Goal: Transaction & Acquisition: Purchase product/service

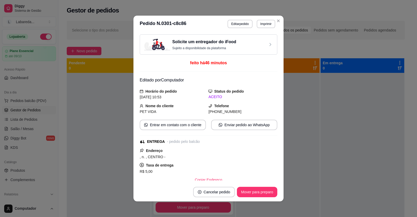
scroll to position [52, 0]
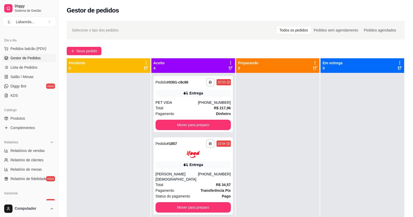
click at [346, 127] on div at bounding box center [362, 181] width 84 height 217
click at [85, 50] on span "Novo pedido" at bounding box center [87, 51] width 21 height 6
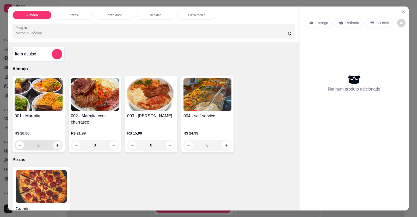
click at [57, 145] on icon "increase-product-quantity" at bounding box center [57, 146] width 4 height 4
type input "1"
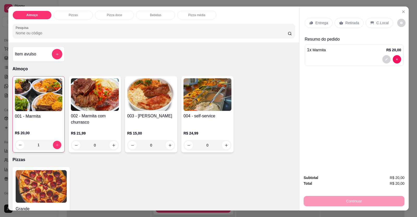
click at [326, 58] on div at bounding box center [354, 59] width 94 height 8
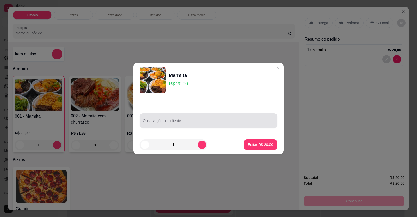
drag, startPoint x: 182, startPoint y: 117, endPoint x: 173, endPoint y: 124, distance: 11.0
click at [173, 124] on input "Observações do cliente" at bounding box center [208, 122] width 131 height 5
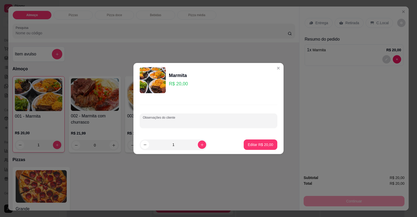
paste input "Arroz branco Feijão de caldo Macarrão Churrasco Batata frita Lasanha"
type input "Arroz branco Feijão de caldo Macarrão Churrasco Batata frita Lasanha"
click at [259, 144] on p "Editar R$ 20,00" at bounding box center [260, 144] width 24 height 5
type input "0"
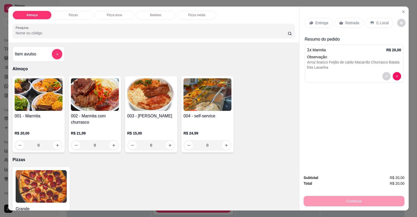
click at [317, 22] on p "Entrega" at bounding box center [321, 22] width 13 height 5
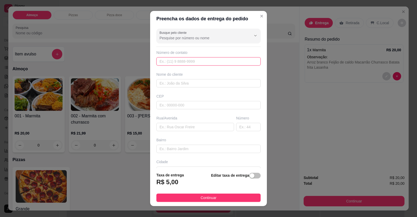
click at [218, 61] on input "text" at bounding box center [208, 61] width 104 height 8
type input "[PHONE_NUMBER]"
click at [209, 87] on input "text" at bounding box center [208, 83] width 104 height 8
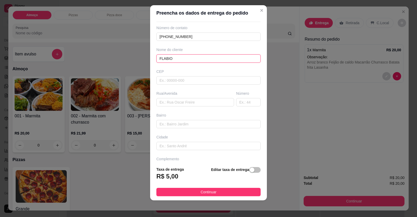
scroll to position [34, 0]
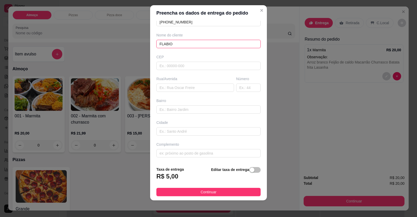
type input "FLABIO"
click at [171, 108] on input "text" at bounding box center [208, 110] width 104 height 8
paste input "Rua : 4 a Bairro : Formosinha N : 934 Ao lado da barbearia espaço homem Muro am…"
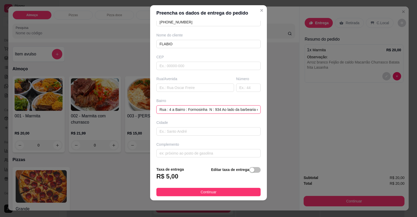
scroll to position [0, 67]
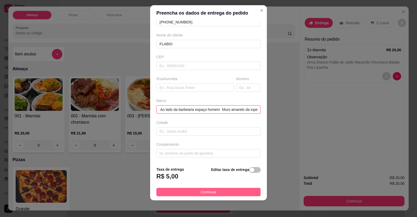
type input "Rua : 4 a Bairro : Formosinha N : 934 Ao lado da barbearia espaço homem Muro am…"
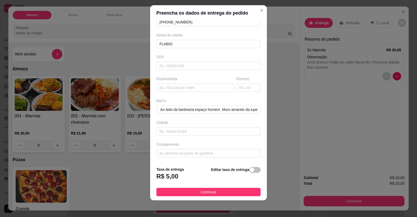
drag, startPoint x: 207, startPoint y: 192, endPoint x: 209, endPoint y: 193, distance: 3.1
click at [207, 192] on span "Continuar" at bounding box center [209, 192] width 16 height 6
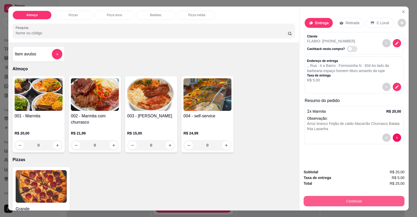
click at [321, 200] on button "Continuar" at bounding box center [353, 201] width 101 height 10
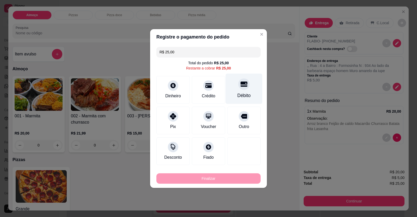
click at [239, 89] on div at bounding box center [243, 83] width 11 height 11
type input "R$ 0,00"
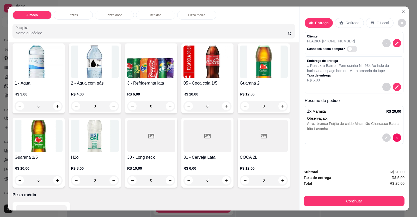
scroll to position [234, 0]
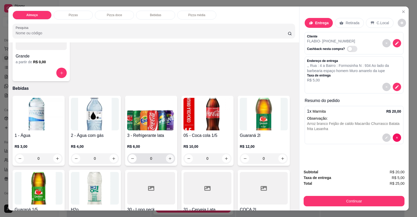
click at [169, 158] on icon "increase-product-quantity" at bounding box center [170, 159] width 4 height 4
type input "1"
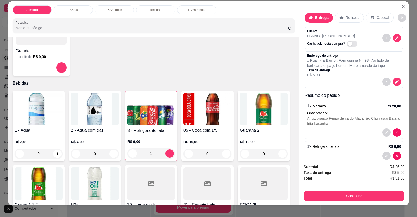
scroll to position [10, 0]
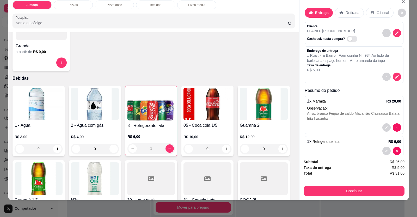
click at [339, 146] on div "1 x Refrigerante lata R$ 6,00" at bounding box center [354, 146] width 99 height 21
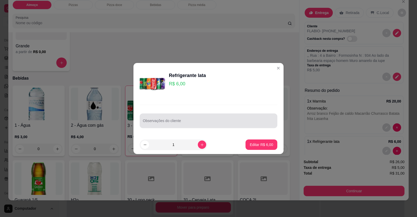
click at [157, 123] on input "Observações do cliente" at bounding box center [208, 122] width 131 height 5
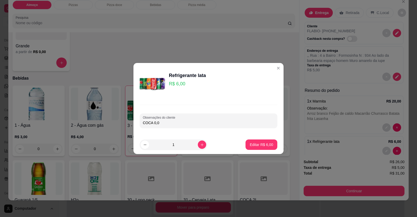
type input "COCA 0,0"
click at [252, 143] on p "Editar R$ 6,00" at bounding box center [261, 144] width 23 height 5
type input "0"
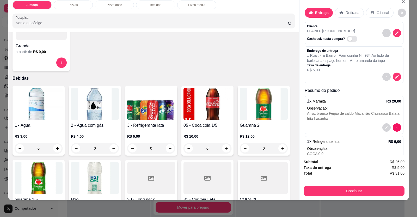
drag, startPoint x: 297, startPoint y: 194, endPoint x: 309, endPoint y: 192, distance: 12.4
click at [299, 194] on div "Subtotal R$ 26,00 Taxa de entrega R$ 5,00 Total R$ 31,00 Continuar" at bounding box center [353, 178] width 109 height 46
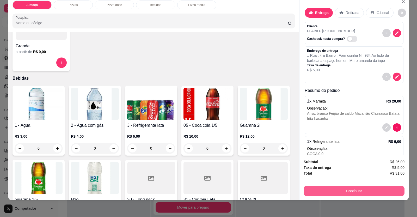
click at [311, 192] on button "Continuar" at bounding box center [353, 191] width 101 height 10
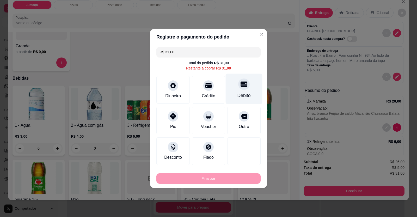
click at [241, 93] on div "Débito" at bounding box center [243, 95] width 13 height 7
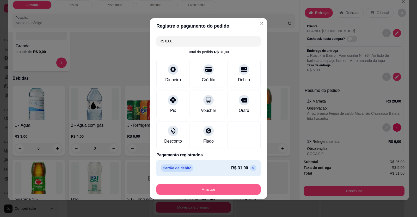
click at [235, 189] on button "Finalizar" at bounding box center [208, 189] width 104 height 10
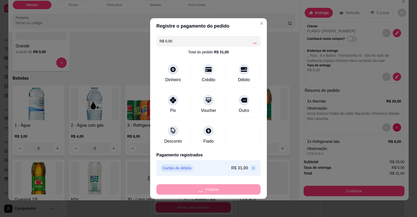
type input "-R$ 31,00"
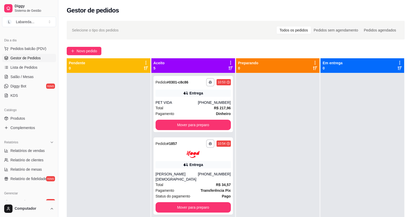
drag, startPoint x: 94, startPoint y: 44, endPoint x: 95, endPoint y: 52, distance: 7.7
click at [94, 45] on div "**********" at bounding box center [235, 150] width 355 height 264
click at [95, 52] on span "Novo pedido" at bounding box center [87, 51] width 21 height 6
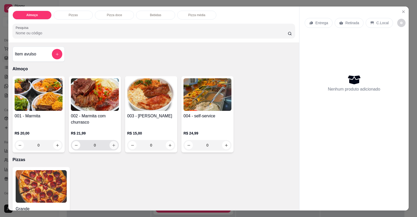
click at [112, 146] on icon "increase-product-quantity" at bounding box center [114, 146] width 4 height 4
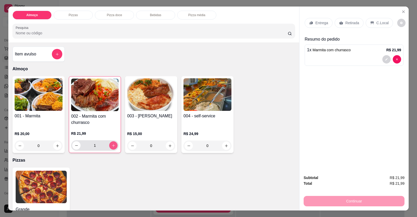
click at [112, 146] on icon "increase-product-quantity" at bounding box center [113, 146] width 4 height 4
type input "2"
click at [316, 63] on div at bounding box center [354, 59] width 94 height 8
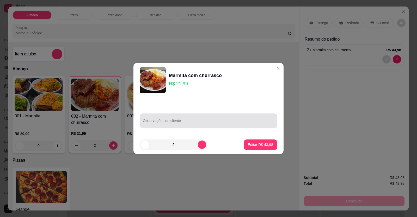
click at [206, 117] on div at bounding box center [208, 121] width 131 height 10
drag, startPoint x: 204, startPoint y: 119, endPoint x: 196, endPoint y: 124, distance: 9.6
click at [197, 124] on input "Observações do cliente" at bounding box center [208, 122] width 131 height 5
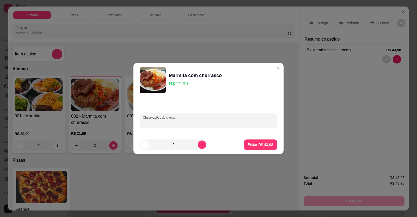
paste input "rroz Feijão tropeiro Churrasco Abóbora com carne de sol Batata frita Saladas"
click at [144, 121] on input "rroz Feijão tropeiro Churrasco Abóbora com carne de sol Batata frita Saladas" at bounding box center [208, 122] width 131 height 5
click at [142, 123] on div "Observações do cliente rroz Feijão tropeiro Churrasco Abóbora com carne de sol …" at bounding box center [209, 121] width 138 height 15
click at [141, 122] on div "Observações do cliente rroz Feijão tropeiro Churrasco Abóbora com carne de sol …" at bounding box center [209, 121] width 138 height 15
type input "[PERSON_NAME] tropeiro Churrasco Abóbora com carne de sol Batata frita Saladas"
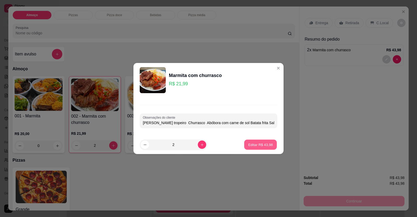
click at [252, 147] on p "Editar R$ 43,98" at bounding box center [260, 144] width 24 height 5
type input "0"
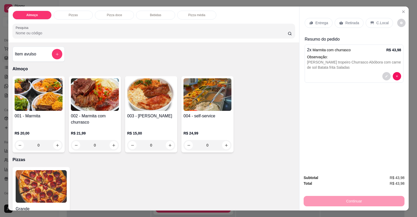
click at [320, 21] on p "Entrega" at bounding box center [321, 22] width 13 height 5
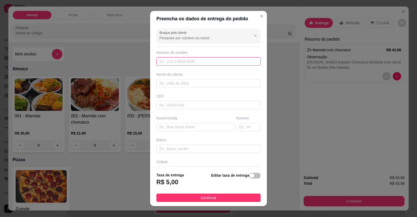
click at [198, 59] on input "text" at bounding box center [208, 61] width 104 height 8
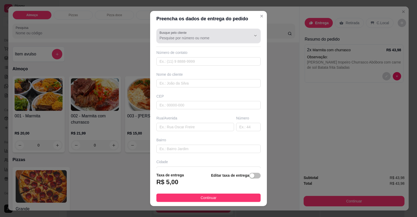
click at [184, 43] on div "Busque pelo cliente" at bounding box center [208, 36] width 104 height 15
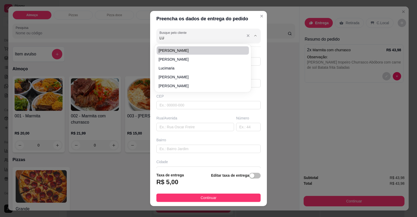
click at [175, 38] on input "LU" at bounding box center [200, 37] width 83 height 5
type input "L"
click at [173, 48] on span "LU" at bounding box center [200, 50] width 83 height 5
type input "LU"
type input "61996723820"
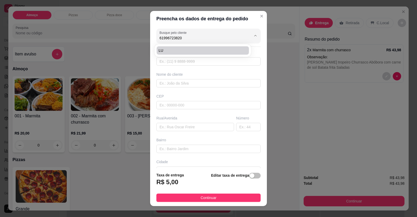
type input "LU"
type input "ENTREGAR PARA LINDONALDO"
type input "Av. Cristalina Número 176 Setor sul Akso prime residence [PERSON_NAME] q estão …"
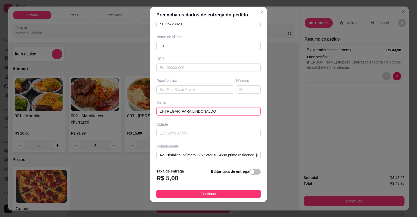
scroll to position [6, 0]
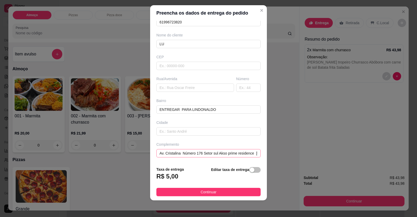
type input "LU"
drag, startPoint x: 243, startPoint y: 154, endPoint x: 266, endPoint y: 158, distance: 23.9
click at [266, 158] on div "Preencha os dados de entrega do pedido Busque pelo cliente Número de contato 61…" at bounding box center [208, 108] width 417 height 217
click at [250, 142] on div "Complemento" at bounding box center [208, 144] width 104 height 5
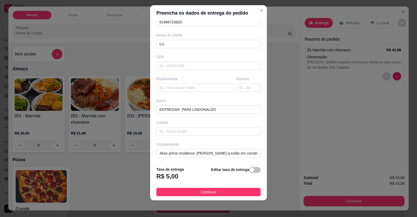
scroll to position [0, 0]
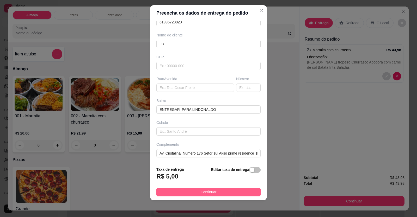
click at [232, 194] on button "Continuar" at bounding box center [208, 192] width 104 height 8
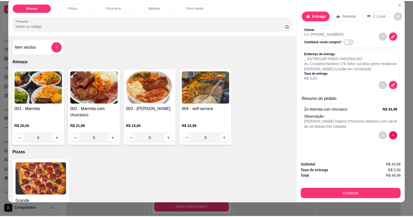
scroll to position [10, 0]
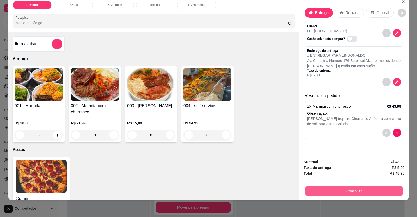
click at [337, 188] on button "Continuar" at bounding box center [354, 191] width 98 height 10
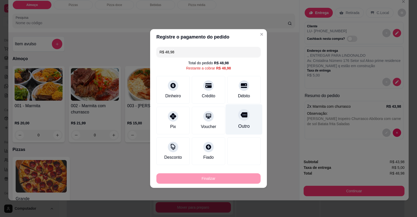
drag, startPoint x: 237, startPoint y: 92, endPoint x: 238, endPoint y: 98, distance: 5.8
click at [237, 92] on div "Débito" at bounding box center [243, 90] width 33 height 28
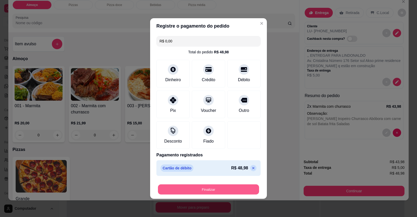
click at [230, 191] on button "Finalizar" at bounding box center [208, 190] width 101 height 10
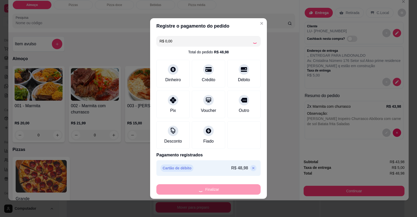
type input "-R$ 48,98"
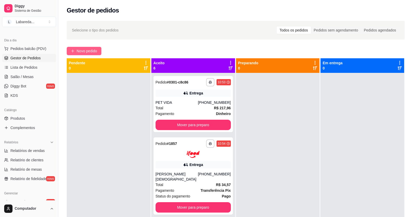
click at [86, 49] on span "Novo pedido" at bounding box center [87, 51] width 21 height 6
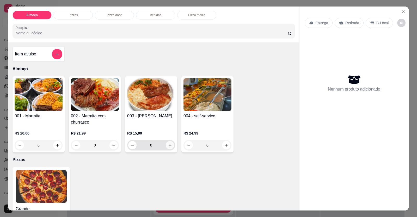
click at [166, 147] on button "increase-product-quantity" at bounding box center [170, 145] width 8 height 8
type input "1"
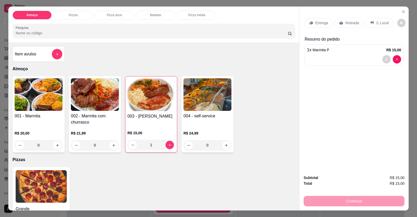
click at [327, 51] on div "1 x Marmita P R$ 15,00" at bounding box center [354, 50] width 94 height 6
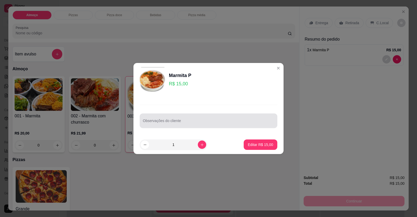
click at [226, 115] on div "Observações do cliente" at bounding box center [209, 121] width 138 height 15
drag, startPoint x: 226, startPoint y: 115, endPoint x: 197, endPoint y: 120, distance: 28.9
click at [197, 120] on div at bounding box center [208, 121] width 131 height 10
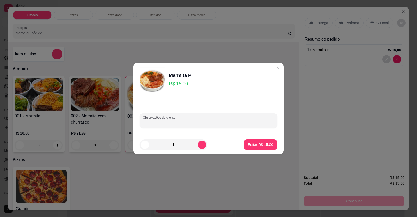
click at [198, 120] on div at bounding box center [208, 121] width 131 height 10
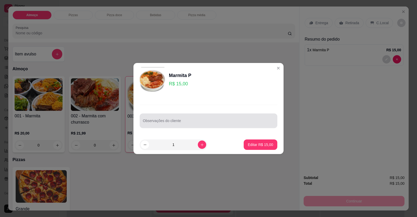
drag, startPoint x: 198, startPoint y: 119, endPoint x: 195, endPoint y: 122, distance: 3.9
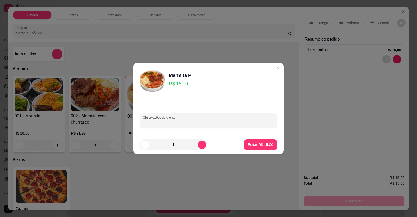
paste input "Arroz macarrao churrasco lasanha batata frita salada"
type input "Arroz macarrao churrasco lasanha batata frita salada"
click at [250, 145] on p "Editar R$ 15,00" at bounding box center [260, 144] width 25 height 5
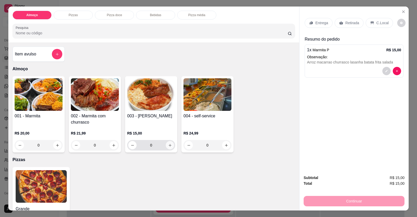
click at [167, 148] on button "increase-product-quantity" at bounding box center [170, 145] width 8 height 8
type input "1"
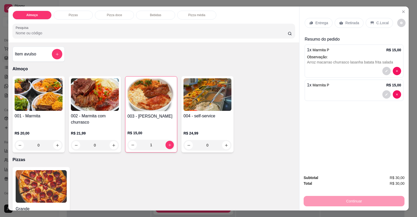
click at [316, 87] on span "Marmita P" at bounding box center [320, 85] width 17 height 4
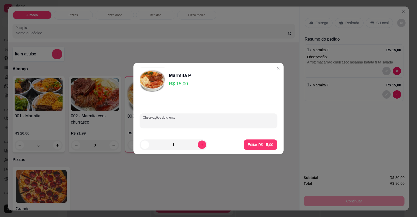
click at [190, 125] on input "Observações do cliente" at bounding box center [208, 122] width 131 height 5
paste input "Arroz branco Feijão de caldo Macarrão Churrasco Batata frita Lasanha Saladas"
type input "Arroz branco Feijão de caldo Macarrão Churrasco Batata frita Lasanha Saladas"
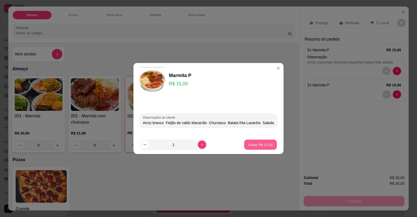
click at [256, 148] on button "Editar R$ 15,00" at bounding box center [260, 145] width 33 height 10
type input "0"
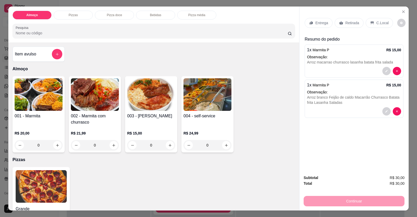
click at [315, 23] on p "Entrega" at bounding box center [321, 22] width 13 height 5
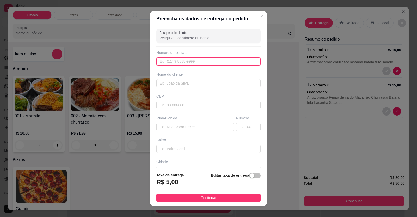
click at [177, 60] on input "text" at bounding box center [208, 61] width 104 height 8
type input "[PHONE_NUMBER]"
click at [198, 82] on input "text" at bounding box center [208, 83] width 104 height 8
type input "VANDERLEIA"
drag, startPoint x: 181, startPoint y: 124, endPoint x: 180, endPoint y: 129, distance: 5.6
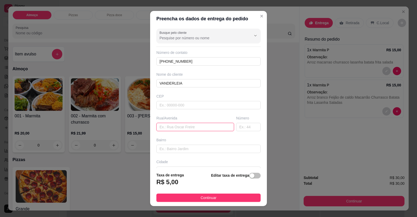
click at [180, 125] on input "text" at bounding box center [195, 127] width 78 height 8
paste input "Entregar na via 12 qd 127 lt 17 setor su"
type input "Entregar na via 12 qd 127 lt 17 setor suL"
click at [172, 152] on input "text" at bounding box center [208, 149] width 104 height 8
paste input "fundo da creche"
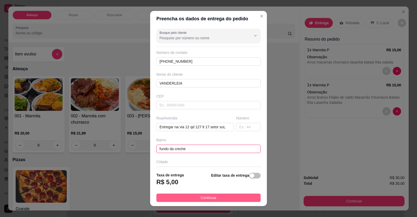
type input "fundo da creche"
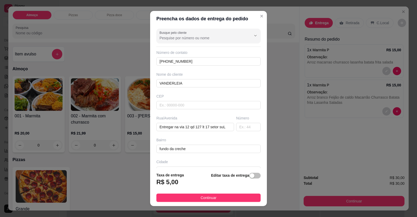
click at [206, 197] on span "Continuar" at bounding box center [209, 198] width 16 height 6
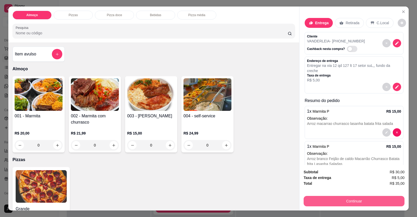
click at [314, 201] on button "Continuar" at bounding box center [353, 201] width 101 height 10
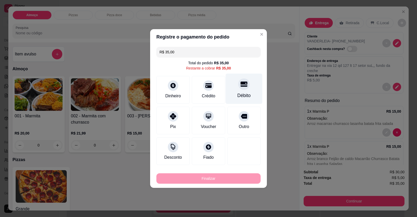
click at [240, 94] on div "Débito" at bounding box center [243, 95] width 13 height 7
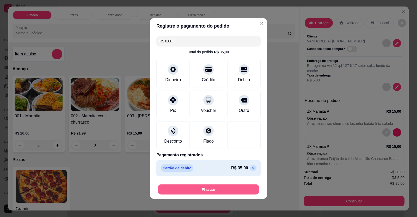
click at [222, 191] on button "Finalizar" at bounding box center [208, 190] width 101 height 10
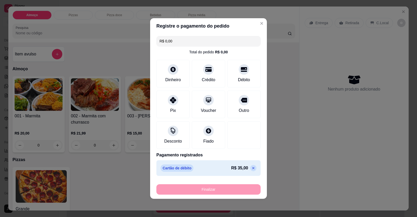
type input "-R$ 35,00"
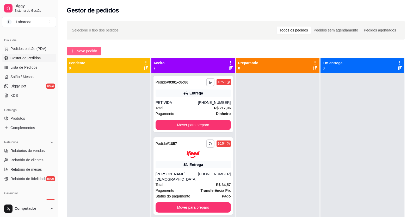
click at [97, 49] on span "Novo pedido" at bounding box center [87, 51] width 21 height 6
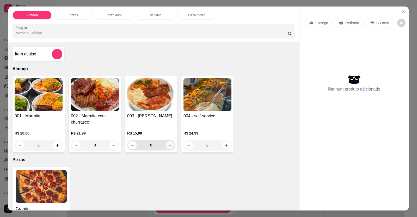
click at [170, 147] on icon "increase-product-quantity" at bounding box center [170, 146] width 4 height 4
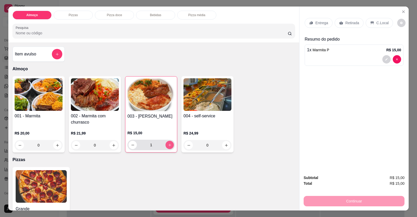
click at [169, 146] on icon "increase-product-quantity" at bounding box center [170, 145] width 4 height 4
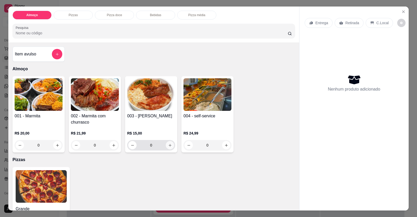
click at [166, 147] on button "increase-product-quantity" at bounding box center [170, 145] width 8 height 8
type input "1"
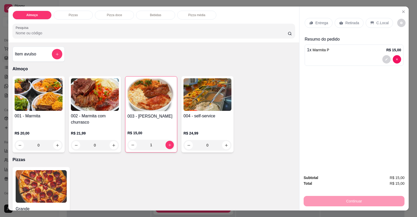
click at [319, 49] on span "Marmita P" at bounding box center [320, 50] width 17 height 4
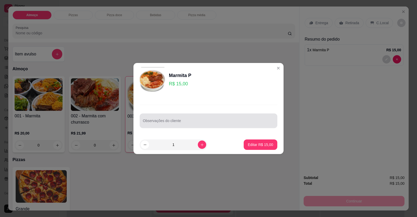
click at [178, 123] on input "Observações do cliente" at bounding box center [208, 122] width 131 height 5
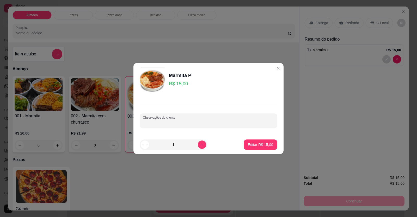
paste input "Uma com.caldo e bastante verdura e macarrão."
type input "Uma com.caldo e bastante verdura e macarrão."
click at [261, 143] on p "Editar R$ 15,00" at bounding box center [260, 144] width 25 height 5
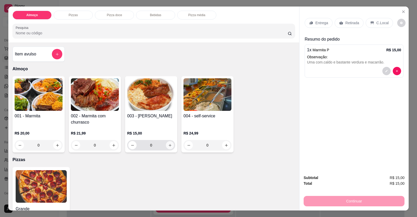
click at [169, 147] on icon "increase-product-quantity" at bounding box center [170, 146] width 4 height 4
type input "1"
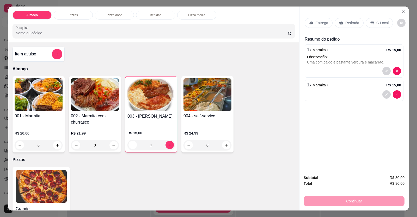
click at [311, 94] on div at bounding box center [354, 94] width 94 height 8
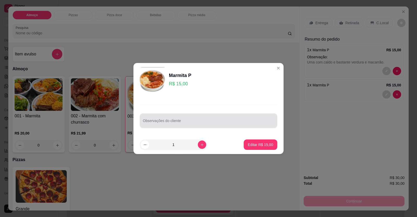
click at [201, 119] on div at bounding box center [208, 121] width 131 height 10
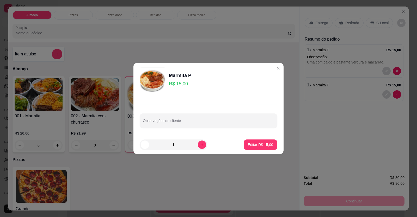
drag, startPoint x: 201, startPoint y: 119, endPoint x: 189, endPoint y: 133, distance: 18.6
drag, startPoint x: 189, startPoint y: 133, endPoint x: 189, endPoint y: 123, distance: 9.9
paste input "E outra tropeiro é macarrão."
type input "E outra tropeiro é macarrão. SEM CARNE !"
click at [259, 145] on p "Editar R$ 15,00" at bounding box center [260, 144] width 25 height 5
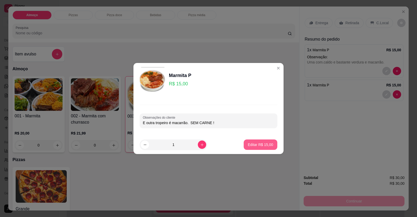
type input "0"
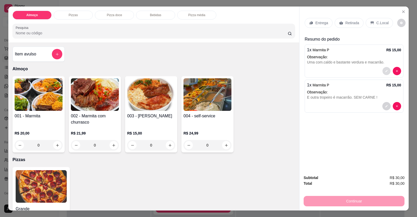
click at [383, 74] on button "decrease-product-quantity" at bounding box center [386, 71] width 8 height 8
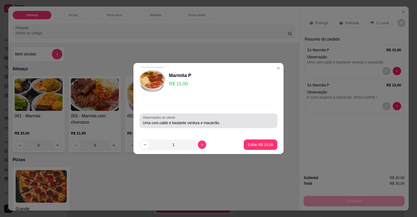
click at [244, 129] on div "Observações do cliente Uma com.caldo e bastante verdura e macarrão." at bounding box center [208, 116] width 150 height 38
click at [237, 126] on div "Uma com.caldo e bastante verdura e macarrão." at bounding box center [208, 121] width 131 height 10
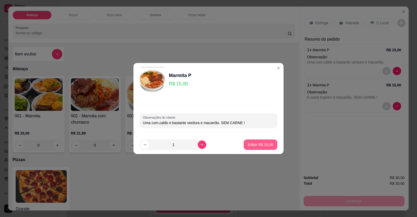
type input "Uma com.caldo e bastante verdura e macarrão. SEM CARNE !"
click at [255, 146] on p "Editar R$ 15,00" at bounding box center [260, 144] width 25 height 5
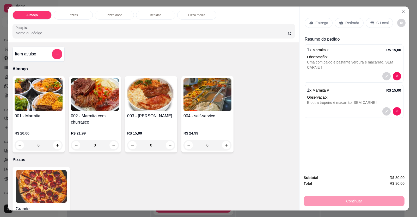
click at [311, 24] on div "Entrega" at bounding box center [319, 23] width 28 height 10
click at [382, 75] on button "decrease-product-quantity" at bounding box center [386, 76] width 8 height 8
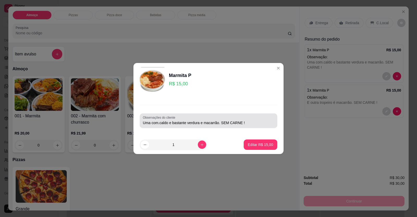
click at [238, 122] on input "Uma com.caldo e bastante verdura e macarrão. SEM CARNE !" at bounding box center [208, 122] width 131 height 5
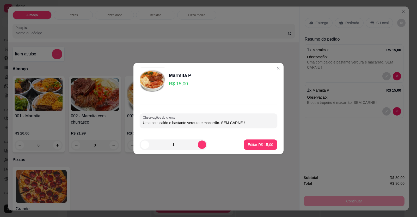
click at [240, 122] on input "Uma com.caldo e bastante verdura e macarrão. SEM CARNE !" at bounding box center [208, 122] width 131 height 5
type input "Uma com.caldo e bastante verdura e macarrão. SEM CARNE DE PORCO !"
click at [249, 139] on footer "1 Editar R$ 15,00" at bounding box center [208, 144] width 150 height 19
click at [250, 144] on p "Editar R$ 15,00" at bounding box center [260, 144] width 24 height 5
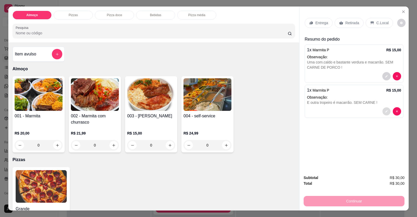
click at [387, 110] on button "decrease-product-quantity" at bounding box center [386, 112] width 8 height 8
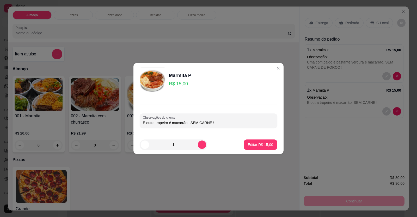
click at [209, 123] on input "E outra tropeiro é macarrão. SEM CARNE !" at bounding box center [208, 122] width 131 height 5
type input "E outra tropeiro é macarrão. SEM CARNE DE PORCO !"
click at [256, 146] on p "Editar R$ 15,00" at bounding box center [260, 144] width 24 height 5
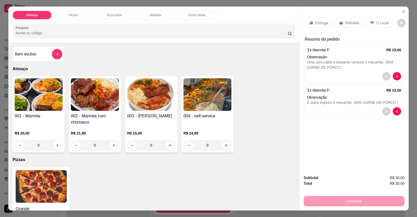
click at [318, 22] on p "Entrega" at bounding box center [321, 22] width 13 height 5
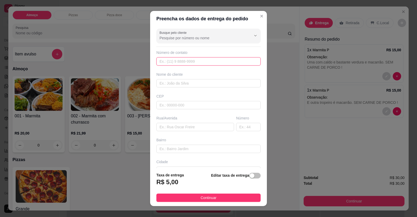
click at [221, 61] on input "text" at bounding box center [208, 61] width 104 height 8
type input "[PHONE_NUMBER]"
click at [199, 83] on input "text" at bounding box center [208, 83] width 104 height 8
type input "[PERSON_NAME]"
click at [178, 131] on input "text" at bounding box center [195, 127] width 78 height 8
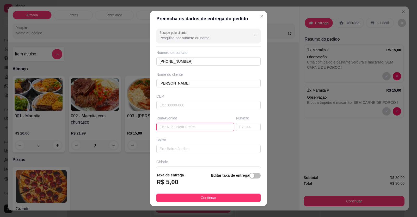
paste input "[STREET_ADDRESS]."
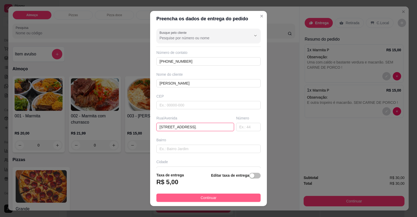
type input "[STREET_ADDRESS]."
click at [214, 201] on button "Continuar" at bounding box center [208, 198] width 104 height 8
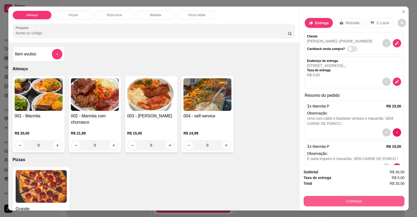
click at [316, 201] on button "Continuar" at bounding box center [353, 201] width 101 height 10
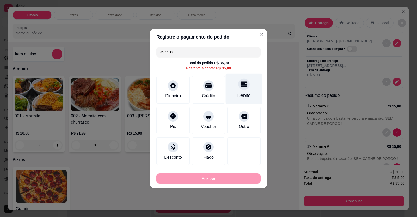
click at [242, 93] on div "Débito" at bounding box center [243, 95] width 13 height 7
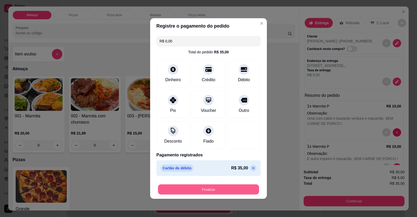
click at [217, 188] on button "Finalizar" at bounding box center [208, 190] width 101 height 10
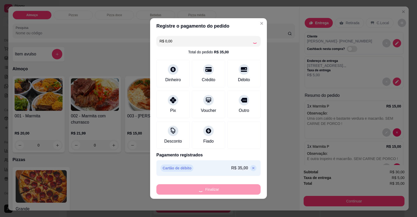
type input "-R$ 35,00"
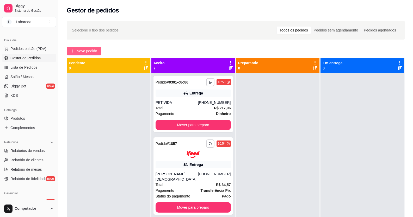
click at [87, 50] on span "Novo pedido" at bounding box center [87, 51] width 21 height 6
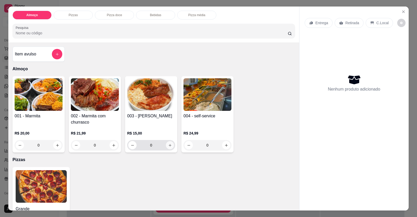
click at [169, 144] on icon "increase-product-quantity" at bounding box center [170, 146] width 4 height 4
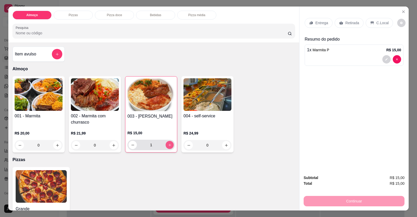
click at [169, 144] on icon "increase-product-quantity" at bounding box center [170, 145] width 4 height 4
type input "2"
click at [321, 50] on span "Marmita P" at bounding box center [320, 50] width 17 height 4
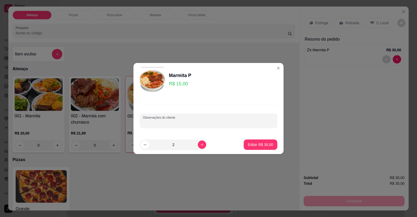
paste input "Então são duas com feijão tropeiro e sem abobrinha, e só em uma sem lasanha. Na…"
type input "Então são duas com feijão tropeiro e sem abobrinha, e só em uma sem lasanha. Na…"
click at [268, 147] on p "Editar R$ 30,00" at bounding box center [260, 144] width 24 height 5
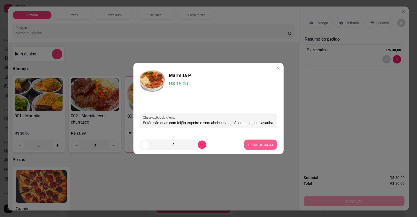
type input "0"
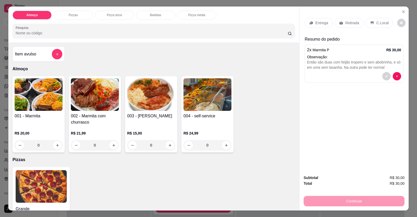
click at [324, 23] on p "Entrega" at bounding box center [321, 22] width 13 height 5
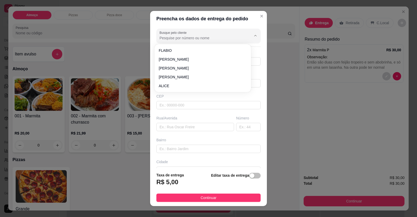
click at [209, 36] on input "Busque pelo cliente" at bounding box center [200, 37] width 83 height 5
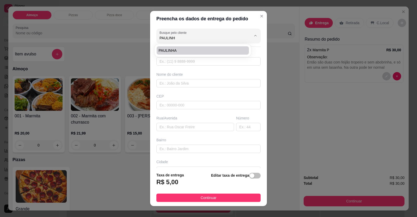
click at [180, 52] on span "PAULINHA" at bounding box center [200, 50] width 83 height 5
type input "PAULINHA"
type input "61998116277"
type input "PAULINHA"
type input "AV LAGOUA FEIA"
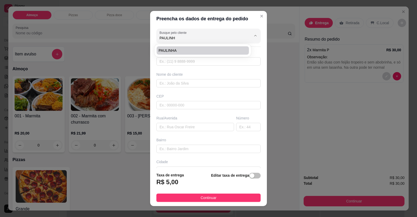
type input "676"
type input "ADVOGACIA [PERSON_NAME]"
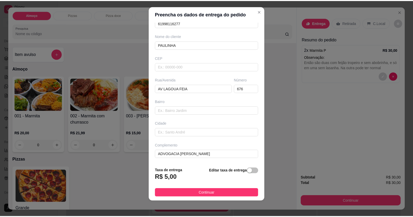
scroll to position [6, 0]
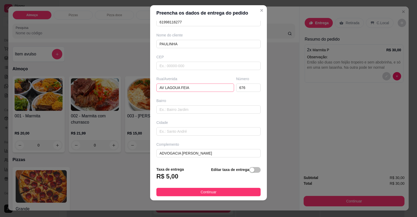
type input "PAULINHA"
drag, startPoint x: 165, startPoint y: 86, endPoint x: 113, endPoint y: 98, distance: 53.2
click at [91, 93] on div "Preencha os dados de entrega do pedido Busque pelo cliente PAULINHA Número de c…" at bounding box center [208, 108] width 417 height 217
drag, startPoint x: 238, startPoint y: 87, endPoint x: 227, endPoint y: 87, distance: 10.9
click at [235, 87] on div "Número 676" at bounding box center [248, 84] width 27 height 16
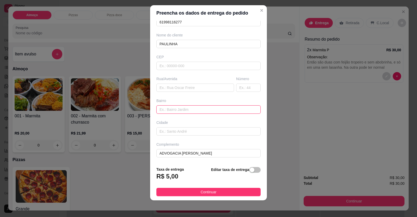
click at [169, 113] on input "text" at bounding box center [208, 110] width 104 height 8
type input "FORMOSINHA"
click at [183, 90] on input "text" at bounding box center [195, 88] width 78 height 8
type input "RUA 19"
click at [240, 82] on div "Número" at bounding box center [248, 84] width 27 height 16
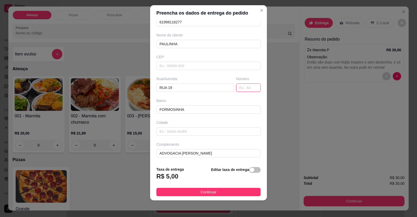
click at [237, 86] on input "text" at bounding box center [248, 88] width 24 height 8
type input "171"
click at [222, 192] on button "Continuar" at bounding box center [208, 192] width 104 height 8
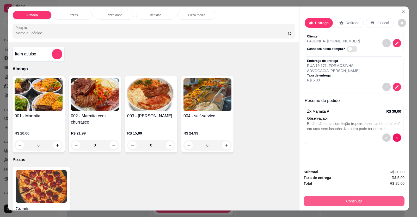
click at [350, 197] on button "Continuar" at bounding box center [353, 201] width 101 height 10
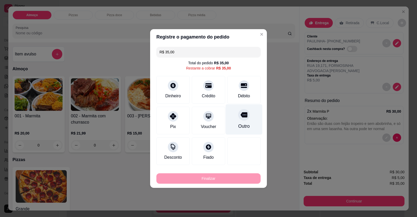
drag, startPoint x: 238, startPoint y: 91, endPoint x: 239, endPoint y: 115, distance: 24.2
click at [240, 91] on div "Débito" at bounding box center [243, 90] width 33 height 28
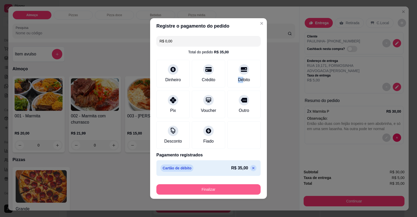
click at [236, 191] on button "Finalizar" at bounding box center [208, 189] width 104 height 10
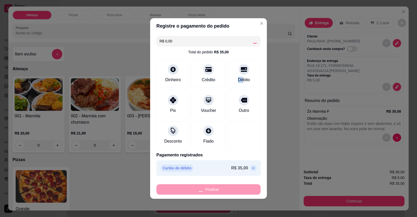
type input "-R$ 35,00"
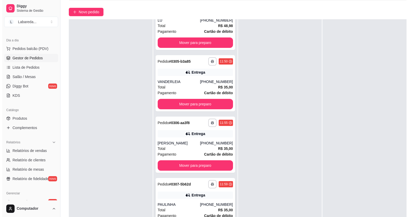
scroll to position [79, 0]
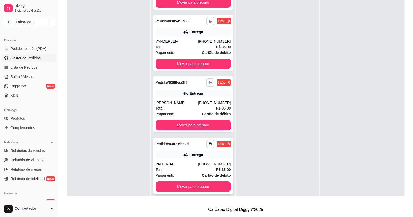
click at [185, 162] on div "PAULINHA" at bounding box center [177, 164] width 42 height 5
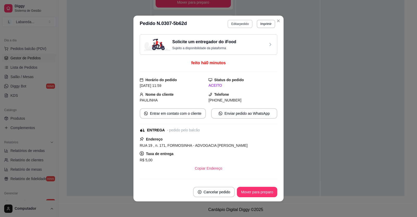
click at [241, 23] on button "Editar pedido" at bounding box center [239, 24] width 25 height 8
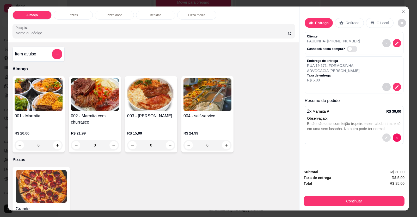
click at [385, 136] on icon "decrease-product-quantity" at bounding box center [386, 137] width 3 height 3
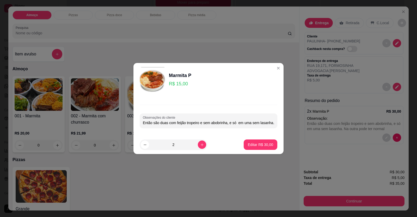
scroll to position [0, 44]
drag, startPoint x: 264, startPoint y: 123, endPoint x: 289, endPoint y: 120, distance: 25.2
click at [300, 125] on div "Marmita P R$ 15,00 Observações do cliente Então são duas com feijão tropeiro e …" at bounding box center [208, 108] width 417 height 217
click at [275, 123] on div "Observações do cliente Então são duas com feijão tropeiro e sem abobrinha, e só…" at bounding box center [208, 116] width 150 height 38
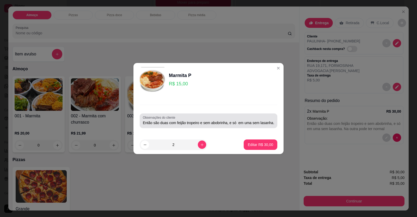
click at [273, 124] on div "Observações do cliente Então são duas com feijão tropeiro e sem abobrinha, e só…" at bounding box center [209, 121] width 138 height 15
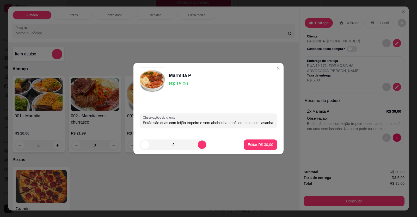
click at [273, 124] on div "Observações do cliente Então são duas com feijão tropeiro e sem abobrinha, e só…" at bounding box center [209, 121] width 138 height 15
click at [264, 125] on input "Então são duas com feijão tropeiro e sem abobrinha, e só em uma sem lasanha. Na…" at bounding box center [208, 122] width 131 height 5
drag, startPoint x: 265, startPoint y: 125, endPoint x: 272, endPoint y: 126, distance: 7.0
click at [271, 126] on div "Observações do cliente Então são duas com feijão tropeiro e sem abobrinha, e só…" at bounding box center [209, 121] width 138 height 15
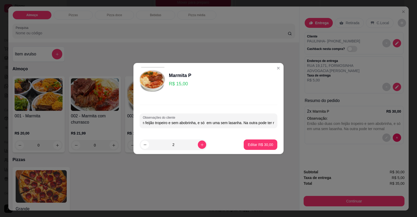
click at [269, 126] on div "Observações do cliente Então são duas com feijão tropeiro e sem abobrinha, e só…" at bounding box center [209, 121] width 138 height 15
click at [269, 125] on input "Então são duas com feijão tropeiro e sem abobrinha, e só em uma sem lasanha. Na…" at bounding box center [208, 122] width 131 height 5
click at [269, 124] on input "Então são duas com feijão tropeiro e sem abobrinha, e só em uma sem lasanha. Na…" at bounding box center [208, 122] width 131 height 5
drag, startPoint x: 276, startPoint y: 125, endPoint x: 304, endPoint y: 122, distance: 28.5
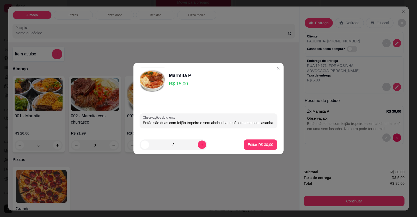
click at [297, 124] on div "Marmita P R$ 15,00 Observações do cliente Então são duas com feijão tropeiro e …" at bounding box center [208, 108] width 417 height 217
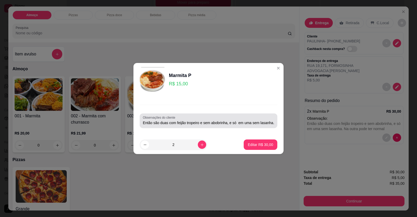
click at [267, 119] on div "Marmita P R$ 15,00 Observações do cliente Então são duas com feijão tropeiro e …" at bounding box center [208, 108] width 417 height 217
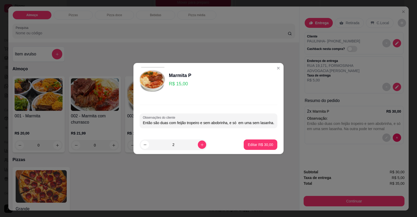
drag, startPoint x: 263, startPoint y: 129, endPoint x: 262, endPoint y: 126, distance: 3.5
click at [263, 130] on div "Observações do cliente Então são duas com feijão tropeiro e sem abobrinha, e só…" at bounding box center [208, 116] width 150 height 38
drag, startPoint x: 262, startPoint y: 126, endPoint x: 352, endPoint y: 128, distance: 90.7
click at [353, 125] on div "Marmita P R$ 15,00 Observações do cliente Então são duas com feijão tropeiro e …" at bounding box center [208, 108] width 417 height 217
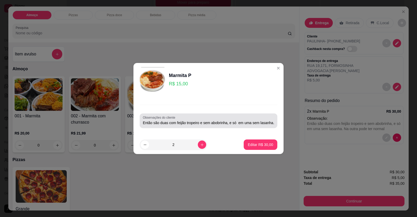
click at [273, 124] on div "Observações do cliente Então são duas com feijão tropeiro e sem abobrinha, e só…" at bounding box center [209, 121] width 138 height 15
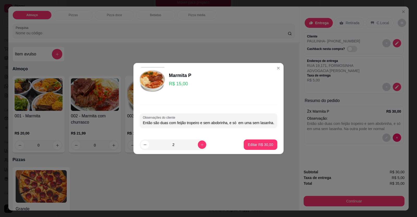
click at [269, 122] on input "Então são duas com feijão tropeiro e sem abobrinha, e só em uma sem lasanha. Na…" at bounding box center [208, 122] width 131 height 5
click at [271, 125] on div "Observações do cliente Então são duas com feijão tropeiro e sem abobrinha, e só…" at bounding box center [209, 121] width 138 height 15
click at [273, 126] on div "Observações do cliente Então são duas com feijão tropeiro e sem abobrinha, e só…" at bounding box center [209, 121] width 138 height 15
type input "Então são duas com feijão tropeiro e sem abobrinha, e só em uma sem lasanha. Na…"
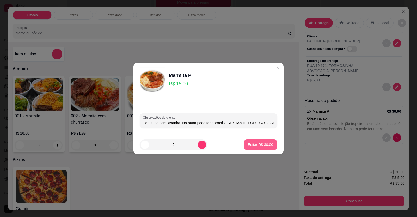
click at [263, 143] on p "Editar R$ 30,00" at bounding box center [260, 144] width 25 height 5
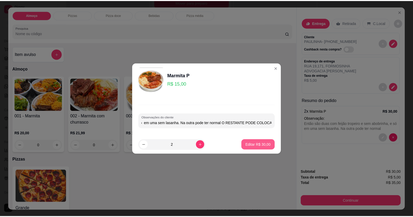
scroll to position [0, 0]
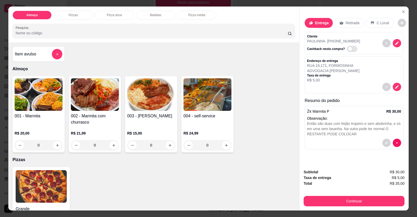
drag, startPoint x: 306, startPoint y: 193, endPoint x: 314, endPoint y: 202, distance: 11.7
click at [307, 193] on div "Subtotal R$ 30,00 Taxa de entrega R$ 5,00 Total R$ 35,00 Continuar" at bounding box center [353, 187] width 101 height 37
click at [322, 209] on div "Subtotal R$ 30,00 Taxa de entrega R$ 5,00 Total R$ 35,00 Continuar" at bounding box center [353, 188] width 109 height 46
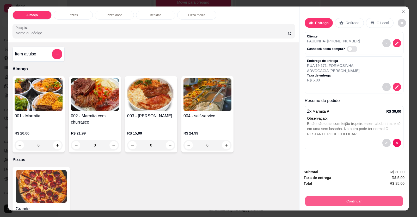
click at [321, 206] on button "Continuar" at bounding box center [354, 201] width 98 height 10
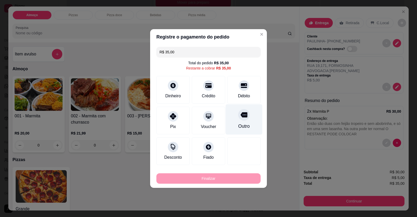
click at [241, 95] on div "Débito" at bounding box center [243, 90] width 33 height 28
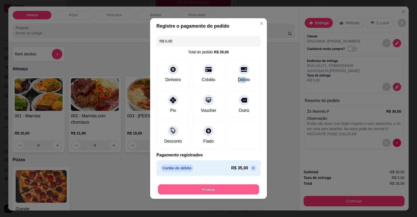
click at [218, 193] on button "Finalizar" at bounding box center [208, 190] width 101 height 10
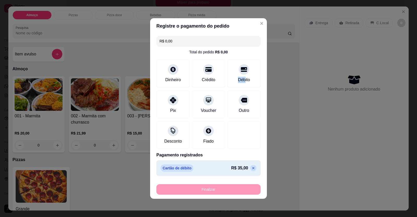
type input "-R$ 35,00"
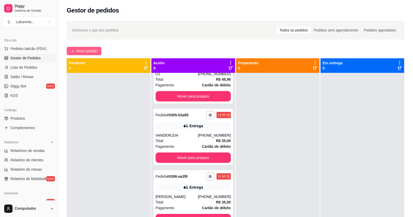
click at [77, 55] on button "Novo pedido" at bounding box center [84, 51] width 35 height 8
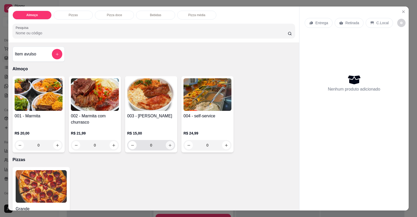
click at [169, 147] on icon "increase-product-quantity" at bounding box center [170, 146] width 4 height 4
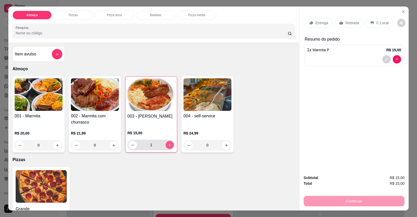
click at [169, 147] on button "increase-product-quantity" at bounding box center [169, 145] width 8 height 8
type input "2"
click at [315, 59] on div at bounding box center [354, 59] width 94 height 8
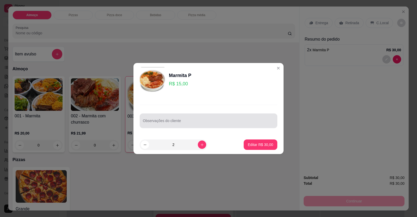
click at [185, 124] on input "Observações do cliente" at bounding box center [208, 122] width 131 height 5
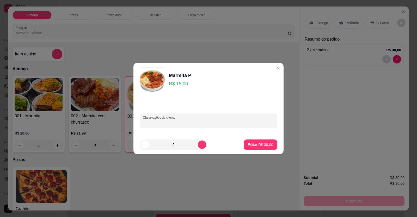
paste input "Macarrão Churrasco Salada Abóbora com carne de sol Bastante salgada Sem arroz F…"
type input "Macarrão Churrasco Salada Abóbora com carne de sol Bastante salgada Sem arroz F…"
click at [262, 143] on p "Editar R$ 30,00" at bounding box center [260, 144] width 25 height 5
type input "0"
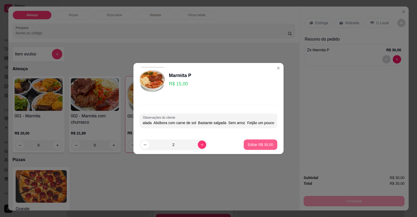
scroll to position [0, 0]
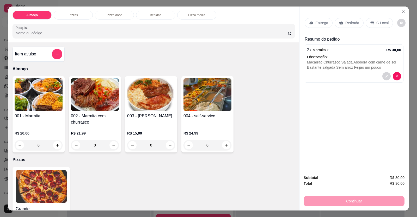
click at [316, 26] on div "Entrega" at bounding box center [319, 23] width 28 height 10
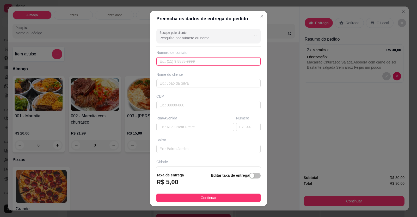
click at [171, 64] on input "text" at bounding box center [208, 61] width 104 height 8
type input "[PHONE_NUMBER]"
drag, startPoint x: 195, startPoint y: 86, endPoint x: 194, endPoint y: 81, distance: 5.1
click at [195, 85] on input "text" at bounding box center [208, 83] width 104 height 8
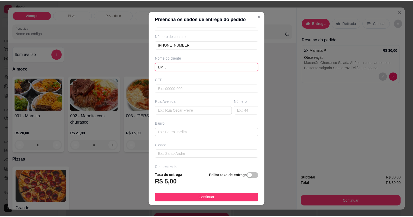
scroll to position [34, 0]
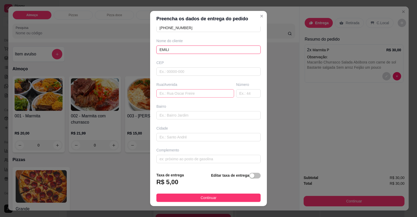
type input "EMILI"
click at [166, 90] on input "text" at bounding box center [195, 93] width 78 height 8
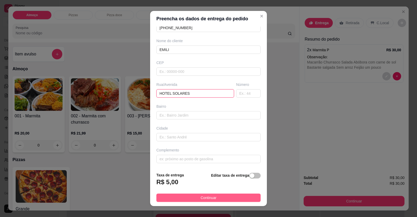
type input "HOTEL SOLARES"
click at [195, 197] on button "Continuar" at bounding box center [208, 198] width 104 height 8
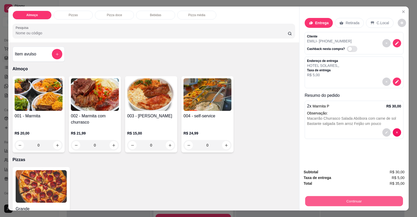
click at [323, 204] on button "Continuar" at bounding box center [354, 201] width 98 height 10
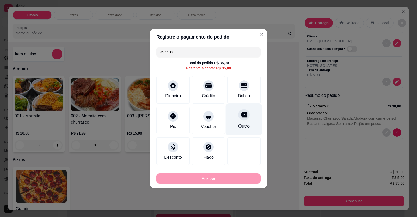
click at [242, 91] on div "Débito" at bounding box center [243, 90] width 33 height 28
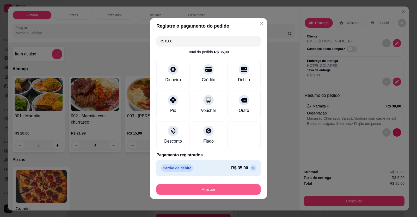
click at [226, 190] on button "Finalizar" at bounding box center [208, 189] width 104 height 10
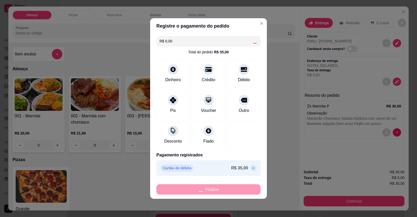
type input "-R$ 35,00"
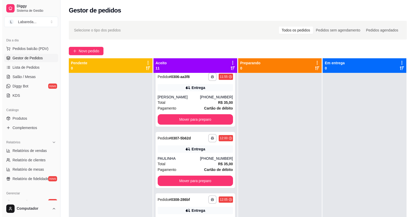
scroll to position [477, 0]
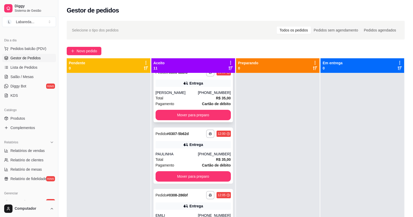
click at [171, 90] on div "[PERSON_NAME]" at bounding box center [177, 92] width 42 height 5
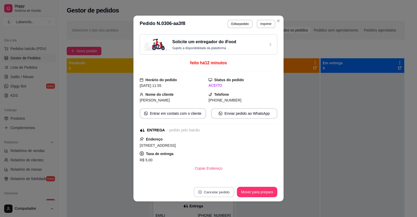
click at [211, 191] on button "Cancelar pedido" at bounding box center [214, 192] width 40 height 10
click at [224, 178] on button "Sim" at bounding box center [226, 179] width 20 height 10
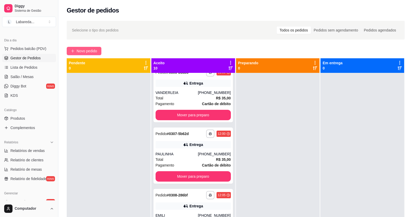
click at [88, 54] on span "Novo pedido" at bounding box center [87, 51] width 21 height 6
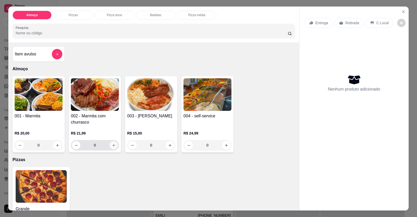
click at [112, 145] on icon "increase-product-quantity" at bounding box center [114, 146] width 4 height 4
type input "1"
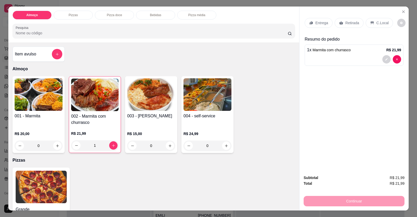
click at [325, 55] on div at bounding box center [354, 59] width 94 height 8
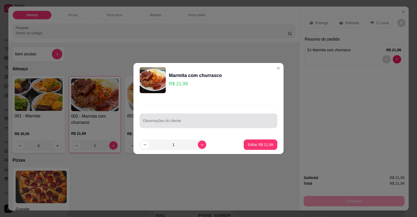
click at [202, 120] on div at bounding box center [208, 121] width 131 height 10
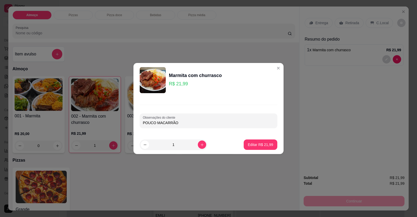
type input "POUCO MACARRÃO"
click at [256, 144] on p "Editar R$ 21,99" at bounding box center [260, 144] width 24 height 5
type input "0"
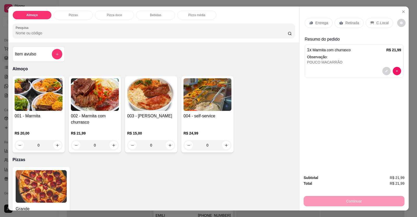
click at [320, 25] on p "Entrega" at bounding box center [321, 22] width 13 height 5
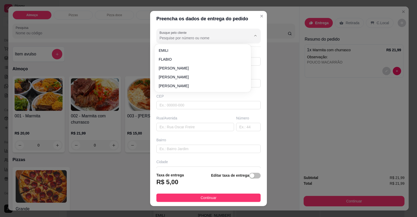
click at [217, 37] on input "Busque pelo cliente" at bounding box center [200, 37] width 83 height 5
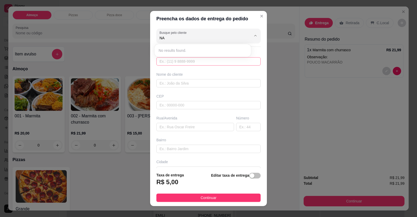
type input "N"
click at [186, 59] on input "text" at bounding box center [208, 61] width 104 height 8
click at [186, 65] on input "text" at bounding box center [208, 61] width 104 height 8
type input "[PHONE_NUMBER]"
click at [198, 83] on input "text" at bounding box center [208, 83] width 104 height 8
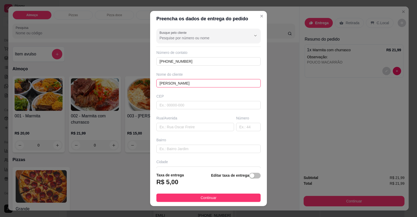
type input "[PERSON_NAME]"
click at [162, 126] on input "text" at bounding box center [195, 127] width 78 height 8
paste input "Nesse endereço [STREET_ADDRESS][GEOGRAPHIC_DATA] a lateral do [GEOGRAPHIC_DATA]…"
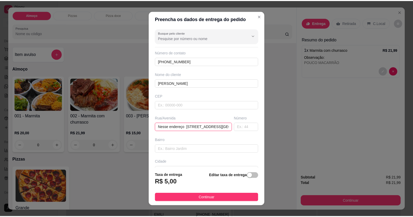
scroll to position [0, 156]
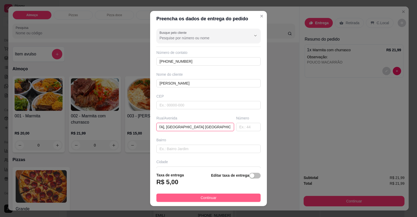
type input "Nesse endereço [STREET_ADDRESS][GEOGRAPHIC_DATA] a lateral do [GEOGRAPHIC_DATA]…"
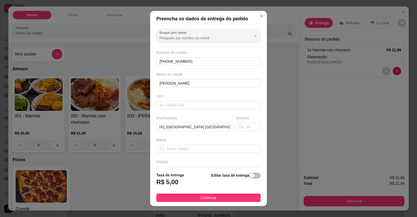
click at [218, 195] on button "Continuar" at bounding box center [208, 198] width 104 height 8
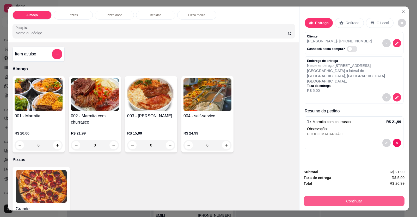
click at [321, 202] on button "Continuar" at bounding box center [353, 201] width 101 height 10
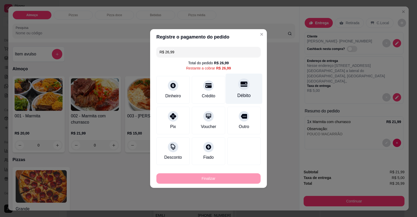
click at [237, 92] on div "Débito" at bounding box center [243, 95] width 13 height 7
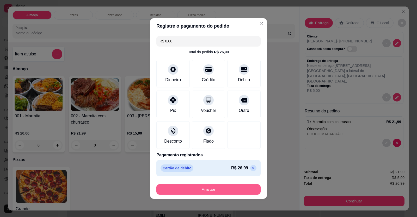
click at [224, 191] on button "Finalizar" at bounding box center [208, 189] width 104 height 10
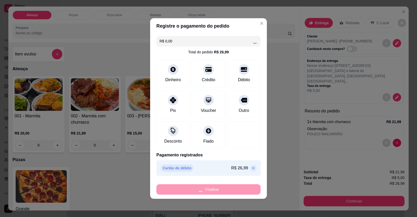
type input "-R$ 26,99"
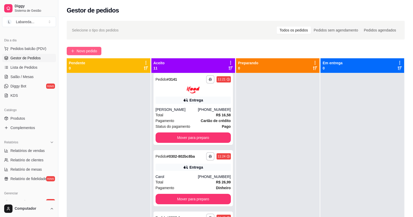
click at [80, 51] on span "Novo pedido" at bounding box center [87, 51] width 21 height 6
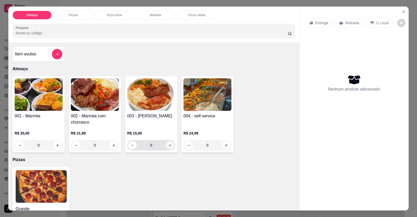
click at [169, 146] on icon "increase-product-quantity" at bounding box center [170, 146] width 4 height 4
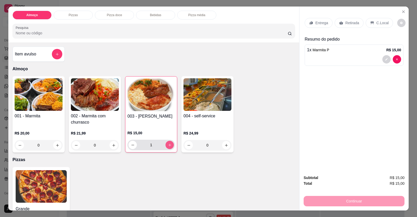
click at [169, 147] on icon "increase-product-quantity" at bounding box center [170, 145] width 4 height 4
type input "2"
click at [320, 27] on div "Entrega" at bounding box center [319, 23] width 28 height 10
drag, startPoint x: 318, startPoint y: 17, endPoint x: 318, endPoint y: 21, distance: 3.4
click at [318, 17] on div "Entrega Retirada C.Local" at bounding box center [354, 23] width 99 height 18
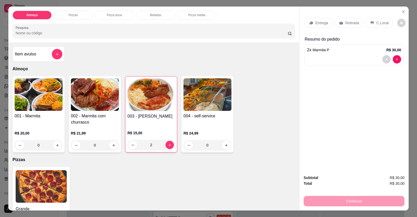
click at [318, 23] on p "Entrega" at bounding box center [321, 22] width 13 height 5
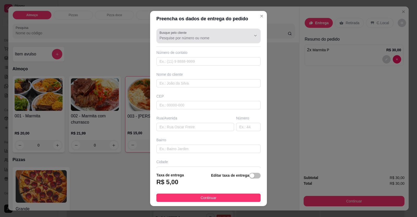
click at [243, 38] on div at bounding box center [251, 36] width 17 height 10
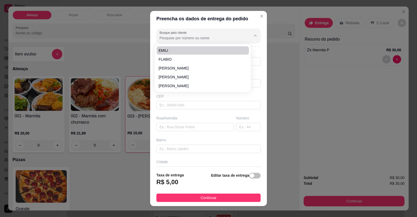
click at [202, 30] on section "Preencha os dados de entrega do pedido Busque pelo cliente Número de contato No…" at bounding box center [208, 109] width 117 height 196
click at [207, 48] on span "EMILI" at bounding box center [200, 50] width 83 height 5
type input "EMILI"
type input "62998891800"
type input "EMILI"
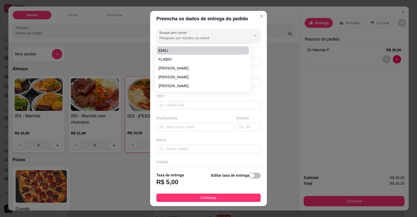
type input "HOTEL SOLARES"
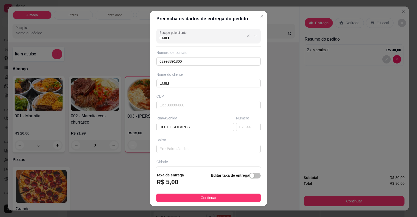
click at [199, 39] on input "EMILI" at bounding box center [200, 37] width 83 height 5
drag, startPoint x: 199, startPoint y: 39, endPoint x: 116, endPoint y: 34, distance: 83.0
click at [115, 34] on div "Preencha os dados de entrega do pedido Busque pelo cliente EMILI Número de cont…" at bounding box center [208, 108] width 417 height 217
type input "6"
type input "34997416445"
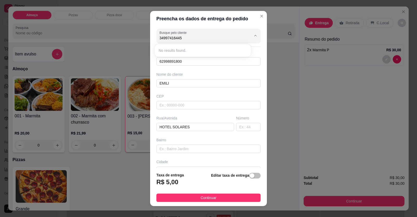
drag, startPoint x: 186, startPoint y: 39, endPoint x: 144, endPoint y: 36, distance: 42.3
click at [141, 35] on div "Preencha os dados de entrega do pedido Busque pelo cliente 34997416445 Número d…" at bounding box center [208, 108] width 417 height 217
drag, startPoint x: 184, startPoint y: 60, endPoint x: 102, endPoint y: 65, distance: 82.2
click at [96, 63] on div "Preencha os dados de entrega do pedido Busque pelo cliente Número de contato 62…" at bounding box center [208, 108] width 417 height 217
drag, startPoint x: 179, startPoint y: 83, endPoint x: 135, endPoint y: 87, distance: 43.9
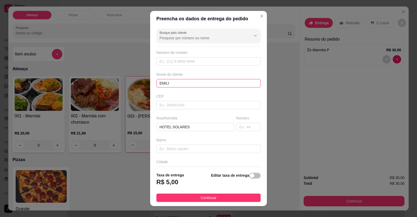
click at [132, 83] on div "Preencha os dados de entrega do pedido Busque pelo cliente Número de contato No…" at bounding box center [208, 108] width 417 height 217
drag, startPoint x: 198, startPoint y: 122, endPoint x: 158, endPoint y: 123, distance: 40.1
click at [155, 122] on div "Rua/[GEOGRAPHIC_DATA]" at bounding box center [195, 124] width 80 height 16
drag, startPoint x: 199, startPoint y: 130, endPoint x: 58, endPoint y: 111, distance: 141.9
click at [51, 109] on div "Preencha os dados de entrega do pedido Busque pelo cliente Número de contato No…" at bounding box center [208, 108] width 417 height 217
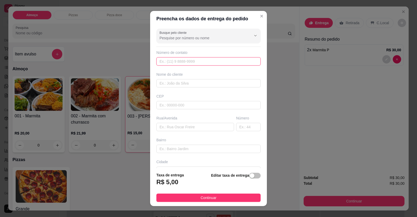
click at [176, 64] on input "text" at bounding box center [208, 61] width 104 height 8
type input "[PHONE_NUMBER]"
click at [183, 81] on input "text" at bounding box center [208, 83] width 104 height 8
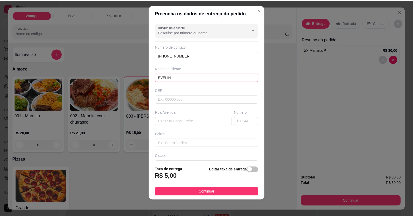
scroll to position [34, 0]
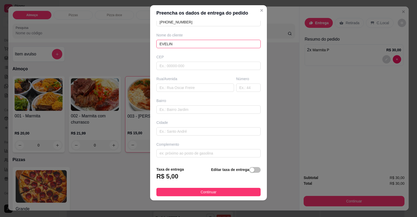
type input "EVELIN"
click at [175, 159] on div "Busque pelo cliente Número de contato [PHONE_NUMBER] Nome do cliente [PERSON_NA…" at bounding box center [208, 92] width 117 height 142
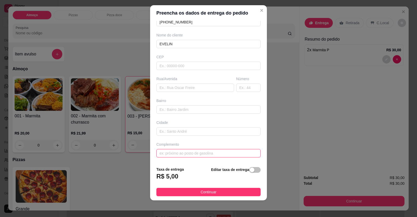
click at [177, 154] on input "text" at bounding box center [208, 153] width 104 height 8
type input "LOCALIZAÇÃO"
drag, startPoint x: 202, startPoint y: 187, endPoint x: 204, endPoint y: 197, distance: 10.2
click at [204, 197] on footer "Taxa de entrega R$ 5,00 Editar taxa de entrega Continuar" at bounding box center [208, 182] width 117 height 38
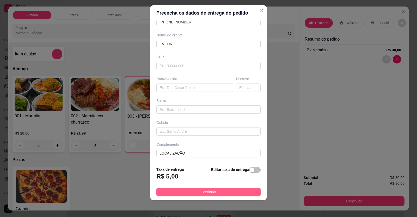
click at [205, 191] on span "Continuar" at bounding box center [209, 192] width 16 height 6
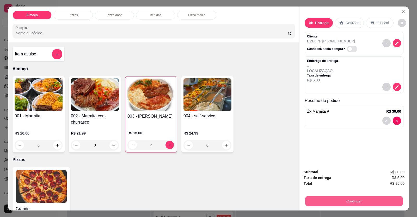
click at [306, 199] on button "Continuar" at bounding box center [354, 201] width 98 height 10
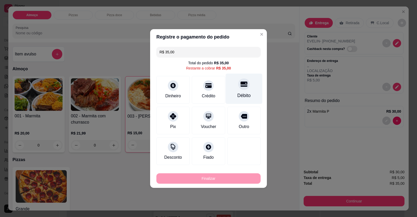
click at [240, 96] on div "Débito" at bounding box center [243, 95] width 13 height 7
type input "R$ 0,00"
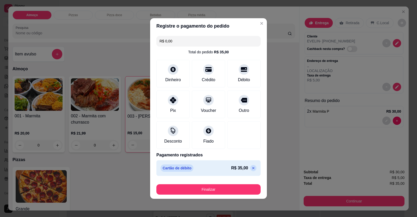
click at [237, 195] on footer "Finalizar" at bounding box center [208, 188] width 117 height 21
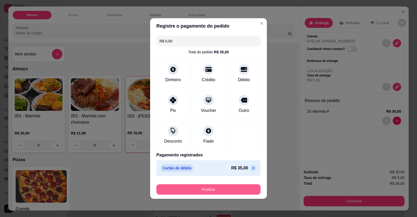
click at [239, 188] on button "Finalizar" at bounding box center [208, 189] width 104 height 10
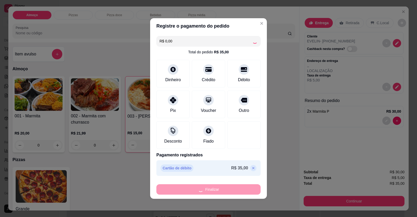
type input "0"
type input "-R$ 35,00"
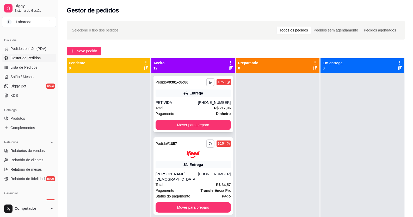
click at [190, 101] on div "PET VIDA" at bounding box center [177, 102] width 42 height 5
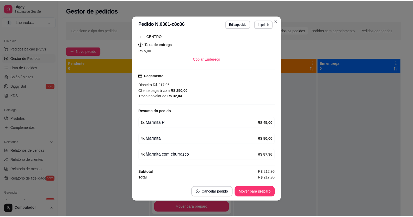
scroll to position [1, 0]
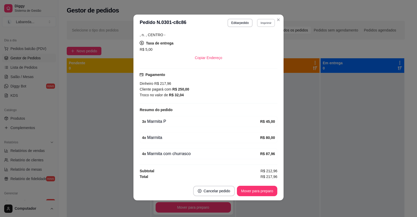
click at [266, 21] on button "Imprimir" at bounding box center [266, 23] width 18 height 8
click at [253, 41] on button "IMPRESSORA" at bounding box center [255, 41] width 36 height 8
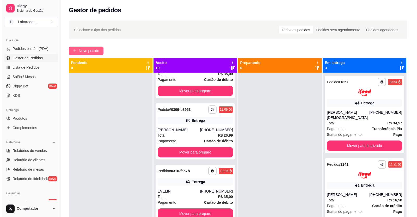
scroll to position [0, 0]
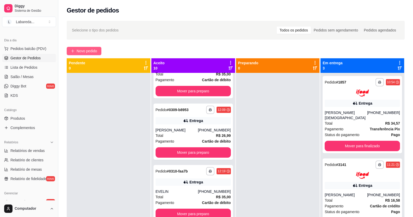
click at [91, 48] on span "Novo pedido" at bounding box center [87, 51] width 21 height 6
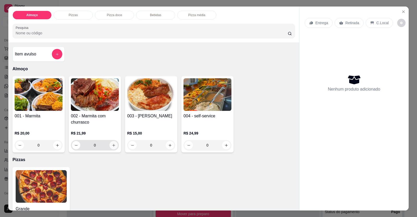
click at [114, 146] on button "increase-product-quantity" at bounding box center [113, 145] width 8 height 8
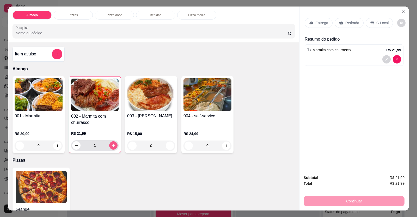
click at [113, 146] on icon "increase-product-quantity" at bounding box center [113, 146] width 4 height 4
click at [113, 147] on button "increase-product-quantity" at bounding box center [113, 146] width 8 height 8
click at [114, 147] on button "increase-product-quantity" at bounding box center [113, 146] width 8 height 8
type input "4"
click at [322, 21] on p "Entrega" at bounding box center [321, 22] width 13 height 5
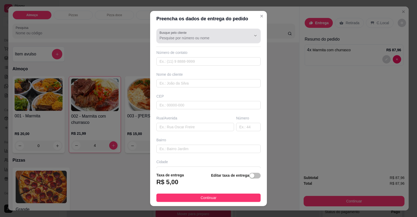
drag, startPoint x: 216, startPoint y: 35, endPoint x: 217, endPoint y: 39, distance: 4.2
click at [216, 35] on div at bounding box center [208, 36] width 98 height 10
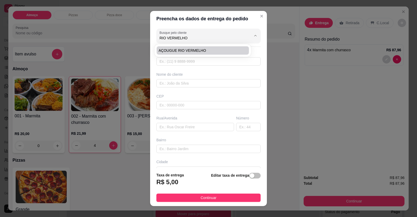
click at [194, 53] on li "AÇOUGUE RIO VERMELHO" at bounding box center [203, 50] width 92 height 8
type input "AÇOUGUE RIO VERMELHO"
type input "61996769279"
type input "AÇOUGUE RIO VERMELHO"
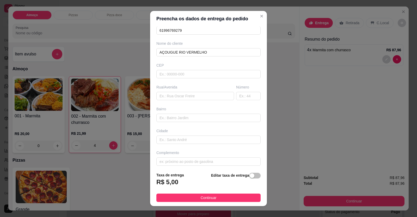
scroll to position [34, 0]
type input "AÇOUGUE RIO VERMELHO"
click at [239, 200] on button "Continuar" at bounding box center [208, 198] width 104 height 8
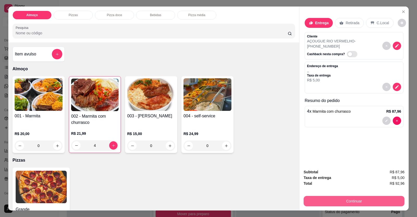
click at [313, 200] on button "Continuar" at bounding box center [353, 201] width 101 height 10
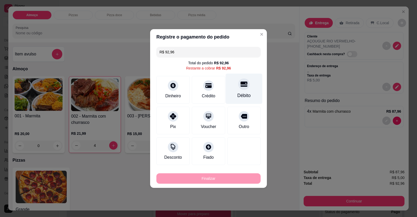
click at [244, 90] on div "Débito" at bounding box center [244, 89] width 37 height 30
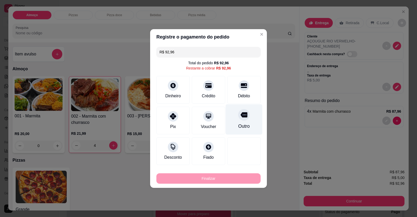
type input "R$ 0,00"
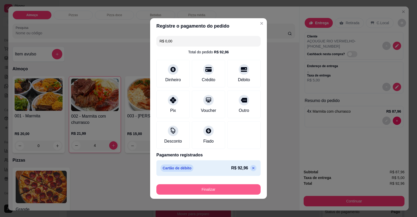
click at [248, 185] on button "Finalizar" at bounding box center [208, 189] width 104 height 10
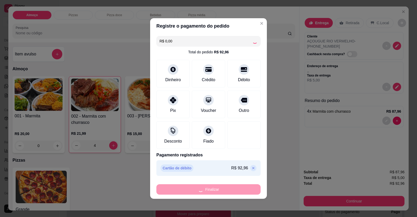
type input "0"
type input "-R$ 92,96"
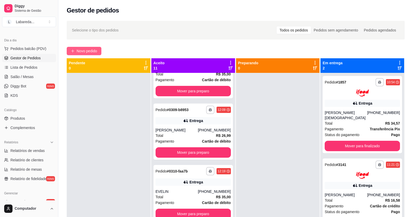
click at [94, 51] on span "Novo pedido" at bounding box center [87, 51] width 21 height 6
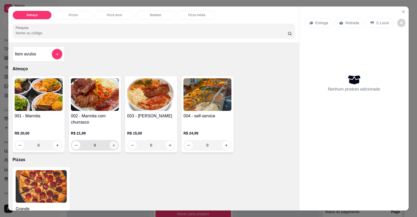
click at [112, 146] on icon "increase-product-quantity" at bounding box center [114, 146] width 4 height 4
type input "1"
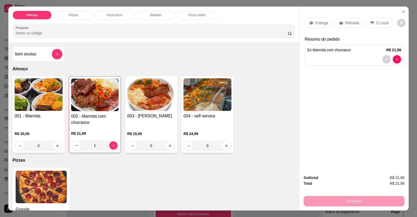
click at [310, 22] on icon at bounding box center [310, 23] width 3 height 3
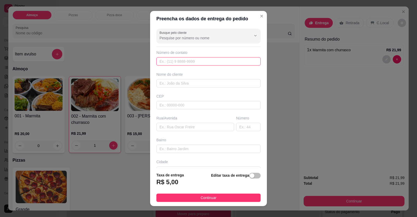
click at [208, 60] on input "text" at bounding box center [208, 61] width 104 height 8
click at [201, 40] on input "Busque pelo cliente" at bounding box center [200, 37] width 83 height 5
type input "JULIO DI"
drag, startPoint x: 186, startPoint y: 39, endPoint x: 100, endPoint y: 54, distance: 86.8
click at [100, 54] on div "Preencha os dados de entrega do pedido Busque pelo cliente JULIO DI Número de c…" at bounding box center [208, 108] width 417 height 217
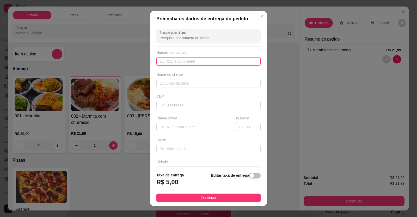
click at [202, 59] on input "text" at bounding box center [208, 61] width 104 height 8
type input "[PHONE_NUMBER]"
click at [218, 83] on input "text" at bounding box center [208, 83] width 104 height 8
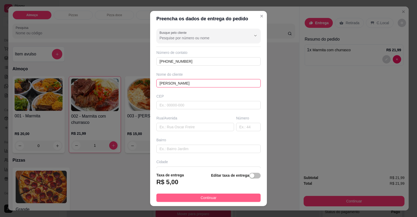
type input "[PERSON_NAME]"
click at [208, 200] on span "Continuar" at bounding box center [209, 198] width 16 height 6
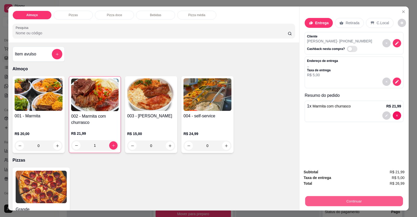
click at [316, 201] on button "Continuar" at bounding box center [354, 201] width 98 height 10
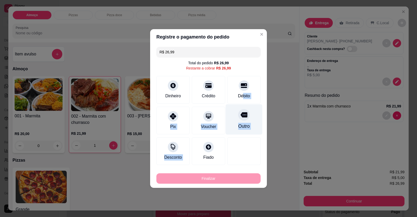
drag, startPoint x: 239, startPoint y: 94, endPoint x: 246, endPoint y: 108, distance: 15.4
click at [235, 124] on div "R$ 26,99 Total do pedido R$ 26,99 Restante a cobrar R$ 26,99 Dinheiro Crédito D…" at bounding box center [208, 106] width 117 height 122
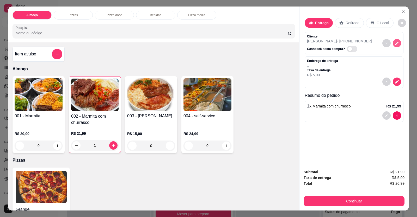
click at [394, 47] on button "decrease-product-quantity" at bounding box center [397, 43] width 8 height 8
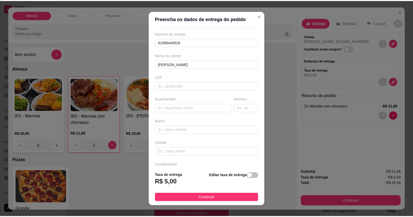
scroll to position [34, 0]
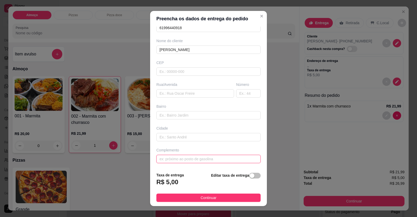
click at [173, 160] on input "text" at bounding box center [208, 159] width 104 height 8
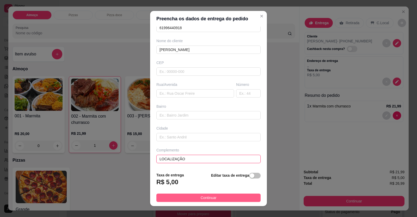
type input "LOCALIZAÇÃO"
click at [182, 195] on button "Continuar" at bounding box center [208, 198] width 104 height 8
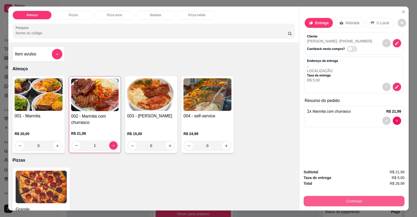
click at [369, 201] on button "Continuar" at bounding box center [353, 201] width 101 height 10
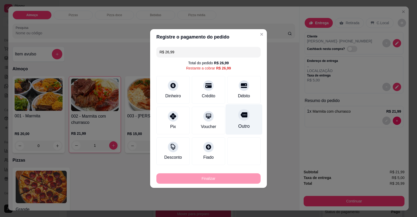
click at [238, 94] on div "Débito" at bounding box center [244, 96] width 12 height 6
type input "R$ 0,00"
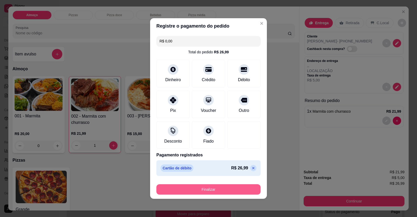
click at [236, 194] on button "Finalizar" at bounding box center [208, 189] width 104 height 10
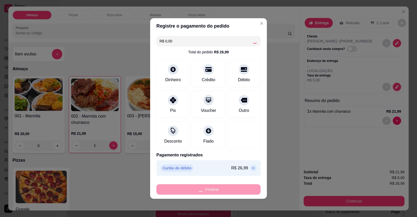
type input "0"
type input "-R$ 26,99"
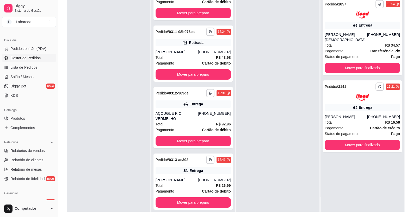
scroll to position [79, 0]
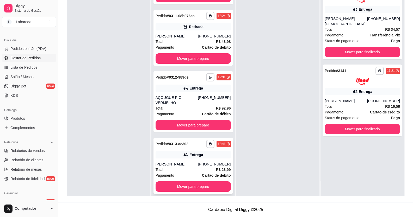
click at [191, 154] on div "**********" at bounding box center [192, 166] width 79 height 56
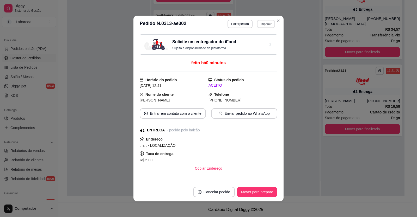
click at [259, 26] on button "Imprimir" at bounding box center [266, 24] width 18 height 8
click at [255, 43] on button "IMPRESSORA" at bounding box center [255, 42] width 38 height 8
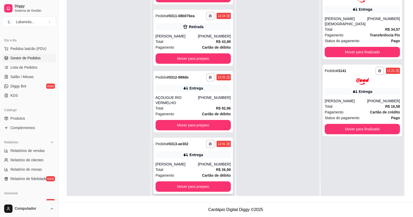
click at [199, 162] on div "[PHONE_NUMBER]" at bounding box center [214, 164] width 33 height 5
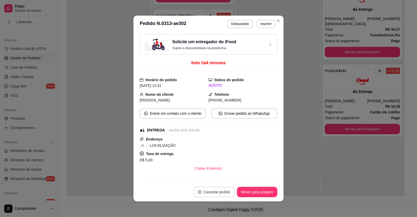
click at [217, 194] on button "Cancelar pedido" at bounding box center [214, 192] width 42 height 10
click at [224, 181] on button "Sim" at bounding box center [226, 179] width 21 height 10
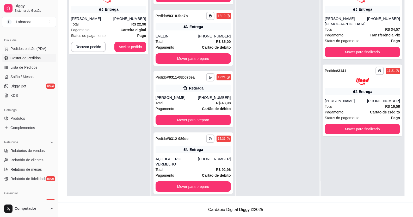
scroll to position [526, 0]
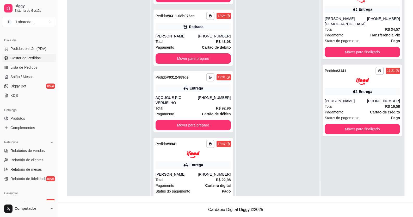
click at [111, 157] on div at bounding box center [109, 87] width 84 height 217
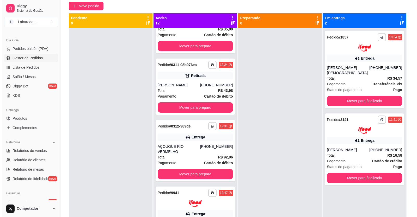
scroll to position [0, 0]
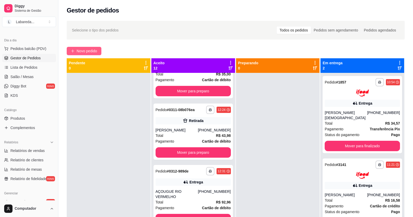
click at [88, 49] on span "Novo pedido" at bounding box center [87, 51] width 21 height 6
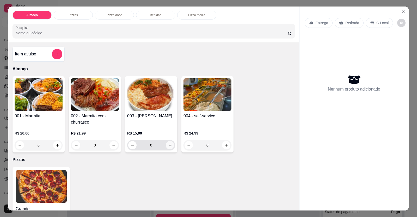
click at [168, 147] on button "increase-product-quantity" at bounding box center [170, 145] width 8 height 8
type input "1"
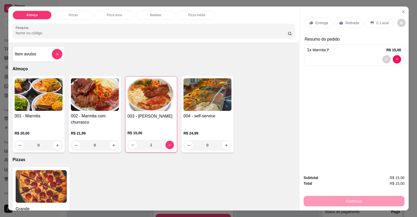
click at [327, 21] on div "Entrega" at bounding box center [319, 23] width 28 height 10
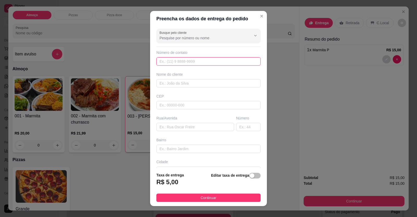
click at [223, 63] on input "text" at bounding box center [208, 61] width 104 height 8
click at [192, 83] on input "text" at bounding box center [208, 83] width 104 height 8
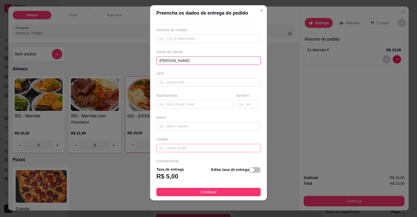
scroll to position [34, 0]
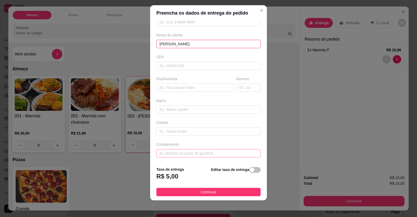
type input "[PERSON_NAME]"
click at [219, 157] on input "text" at bounding box center [208, 153] width 104 height 8
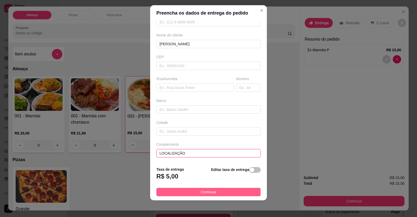
type input "LOCALIZAÇÃO"
click at [219, 189] on button "Continuar" at bounding box center [208, 192] width 104 height 8
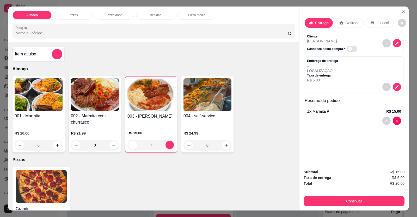
click at [331, 114] on div "1 x Marmita P R$ 15,00" at bounding box center [354, 111] width 94 height 6
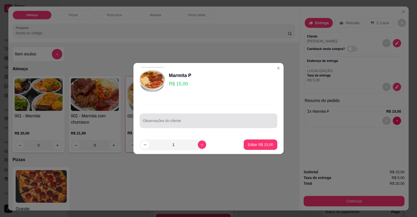
click at [213, 127] on div "Observações do cliente" at bounding box center [209, 121] width 138 height 15
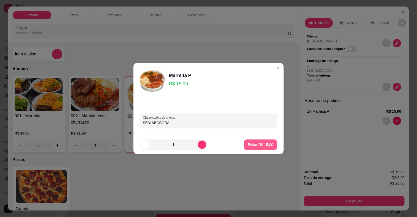
type input "SEM ABOBORA"
click at [258, 141] on button "Editar R$ 15,00" at bounding box center [260, 145] width 33 height 10
type input "0"
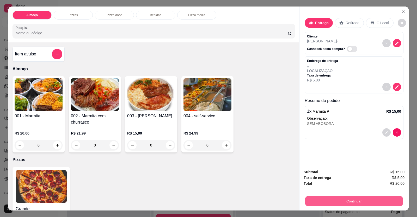
click at [335, 202] on button "Continuar" at bounding box center [354, 201] width 98 height 10
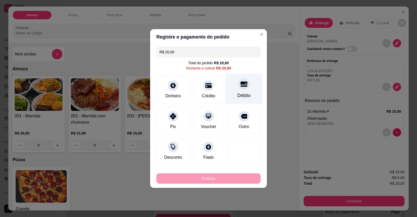
click at [238, 84] on div at bounding box center [243, 83] width 11 height 11
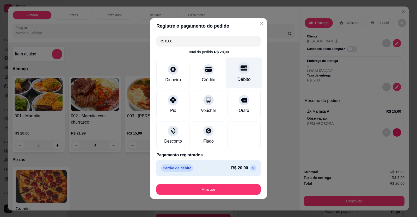
click at [240, 82] on div "Débito" at bounding box center [243, 79] width 13 height 7
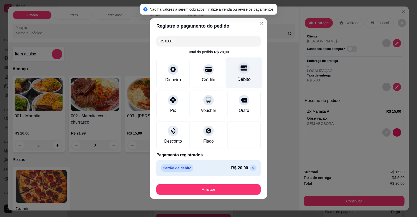
drag, startPoint x: 242, startPoint y: 74, endPoint x: 245, endPoint y: 75, distance: 3.5
click at [243, 74] on div "Débito" at bounding box center [244, 73] width 37 height 30
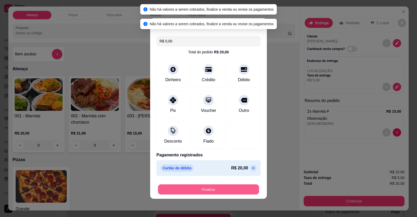
click at [216, 190] on button "Finalizar" at bounding box center [208, 190] width 101 height 10
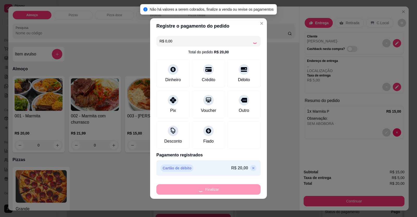
type input "-R$ 20,00"
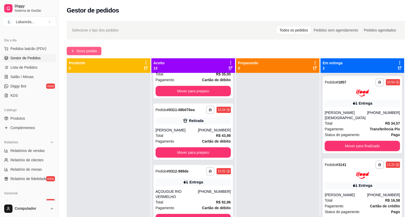
click at [74, 52] on icon "plus" at bounding box center [73, 51] width 4 height 4
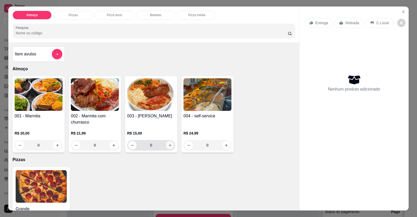
click at [169, 145] on icon "increase-product-quantity" at bounding box center [170, 146] width 4 height 4
type input "1"
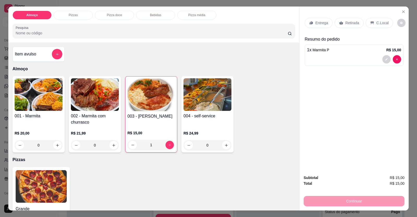
click at [313, 59] on div at bounding box center [354, 59] width 94 height 8
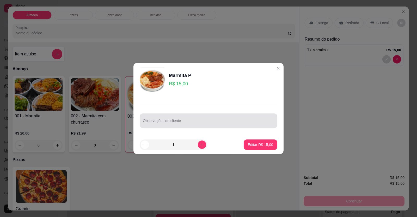
click at [203, 120] on input "Observações do cliente" at bounding box center [208, 122] width 131 height 5
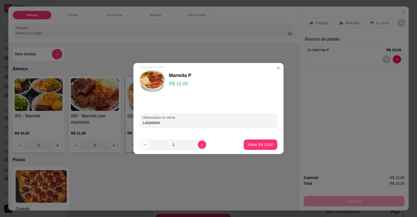
click at [136, 123] on div "Observações do cliente LASANHA" at bounding box center [208, 116] width 150 height 38
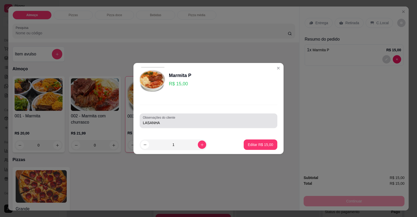
click at [142, 122] on div "Observações do cliente LASANHA" at bounding box center [209, 121] width 138 height 15
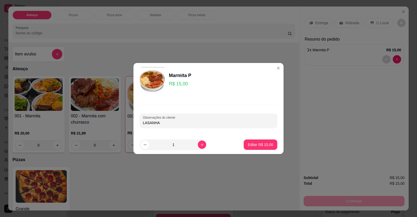
click at [143, 122] on input "LASANHA" at bounding box center [208, 122] width 131 height 5
type input "COM LASANHA"
click at [256, 147] on p "Editar R$ 15,00" at bounding box center [260, 144] width 25 height 5
type input "0"
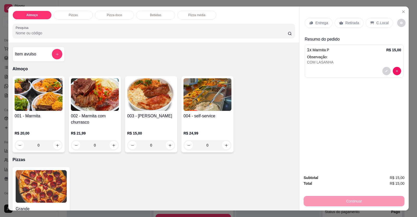
click at [317, 24] on p "Entrega" at bounding box center [321, 22] width 13 height 5
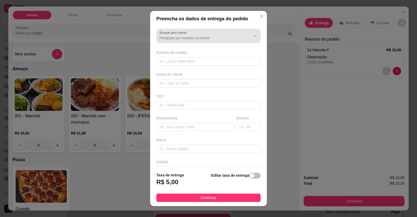
click at [204, 40] on input "Busque pelo cliente" at bounding box center [200, 37] width 83 height 5
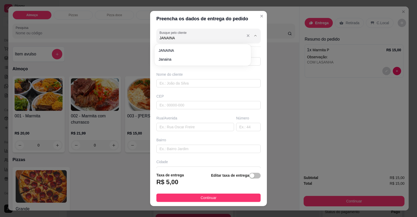
click at [206, 39] on input "JANAINA" at bounding box center [200, 37] width 83 height 5
drag, startPoint x: 192, startPoint y: 40, endPoint x: 174, endPoint y: 53, distance: 22.9
click at [171, 45] on body "**********" at bounding box center [206, 108] width 413 height 217
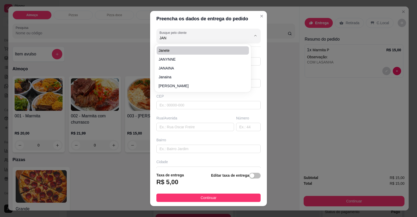
click at [174, 54] on li "Janete" at bounding box center [203, 50] width 92 height 8
type input "Janete"
type input "5561998394519"
type input "Janete"
type input "[STREET_ADDRESS] setor sul Portão azul enfrente ao quebra molas perto do assado…"
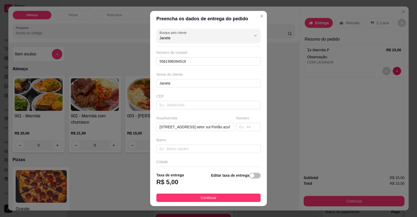
type input "Janete"
click at [174, 53] on div "Número de contato" at bounding box center [208, 52] width 104 height 5
drag, startPoint x: 164, startPoint y: 36, endPoint x: 137, endPoint y: 34, distance: 27.1
click at [137, 34] on div "Preencha os dados de entrega do pedido Busque pelo cliente Janete Número de con…" at bounding box center [208, 108] width 417 height 217
click at [188, 52] on span "JANAINA" at bounding box center [200, 50] width 83 height 5
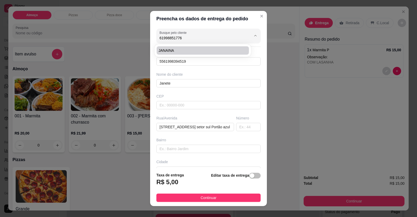
type input "JANAINA"
type input "61998851776"
type input "JANAINA"
type input "LOCALIZAÇÃO"
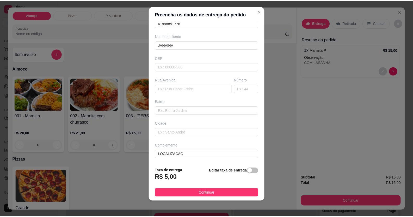
scroll to position [6, 0]
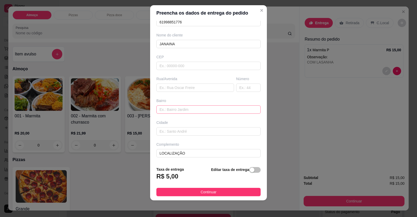
type input "JANAINA"
click at [171, 107] on input "text" at bounding box center [208, 110] width 104 height 8
type input "RUA 26"
click at [178, 133] on input "text" at bounding box center [208, 131] width 104 height 8
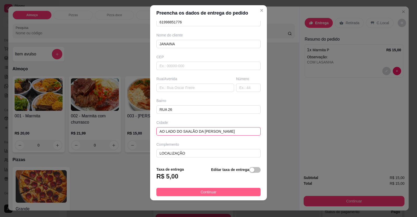
type input "AO LADO DO SAALÃO DA [PERSON_NAME]"
click at [214, 195] on footer "Taxa de entrega R$ 5,00 Editar taxa de entrega Continuar" at bounding box center [208, 182] width 117 height 38
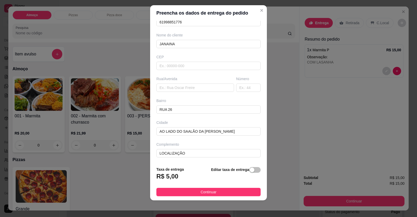
click at [214, 194] on button "Continuar" at bounding box center [208, 192] width 104 height 8
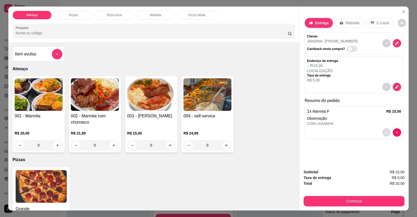
click at [383, 134] on button "decrease-product-quantity" at bounding box center [386, 132] width 8 height 8
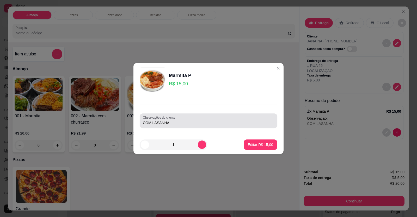
click at [227, 116] on div "COM LASANHA" at bounding box center [208, 121] width 131 height 10
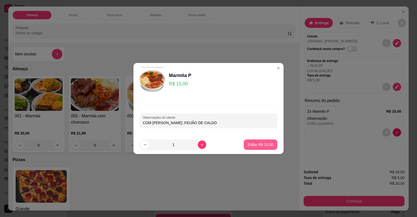
type input "COM [PERSON_NAME] ,FEIJÃO DE CALDO"
click at [258, 143] on p "Editar R$ 15,00" at bounding box center [260, 144] width 24 height 5
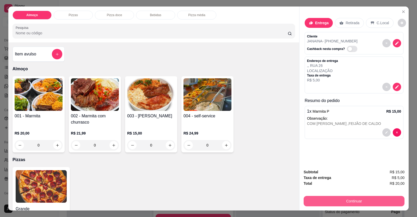
click at [310, 198] on button "Continuar" at bounding box center [353, 201] width 101 height 10
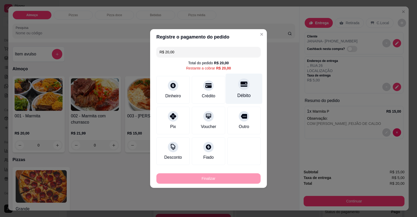
click at [245, 95] on div "Débito" at bounding box center [243, 95] width 13 height 7
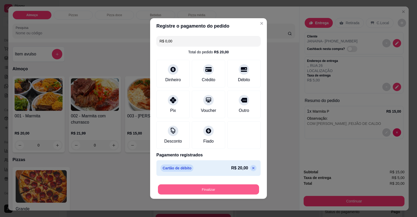
click at [242, 187] on button "Finalizar" at bounding box center [208, 190] width 101 height 10
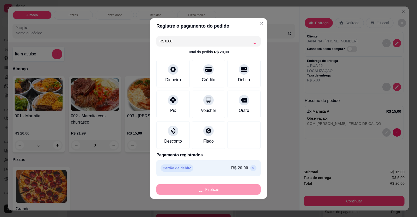
type input "-R$ 20,00"
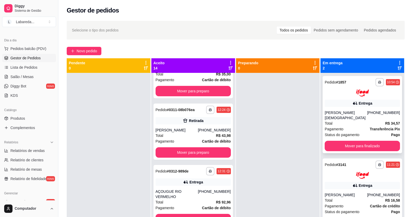
drag, startPoint x: 339, startPoint y: 113, endPoint x: 336, endPoint y: 114, distance: 3.4
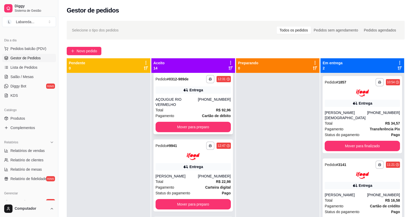
scroll to position [625, 0]
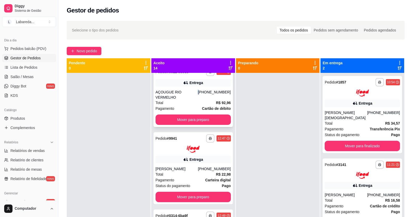
click at [201, 90] on div "[PHONE_NUMBER]" at bounding box center [214, 95] width 33 height 10
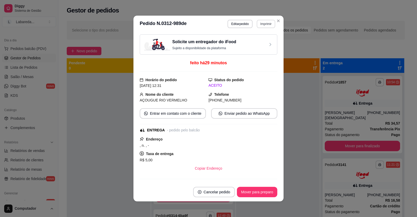
click at [265, 23] on button "Imprimir" at bounding box center [266, 24] width 18 height 8
click at [257, 42] on button "IMPRESSORA" at bounding box center [255, 42] width 36 height 8
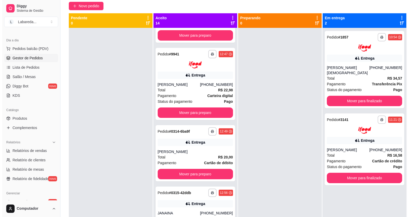
scroll to position [0, 0]
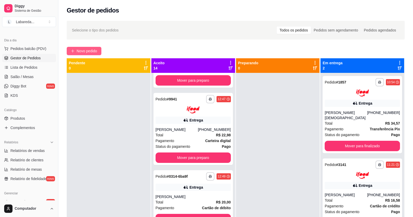
click at [93, 51] on span "Novo pedido" at bounding box center [87, 51] width 21 height 6
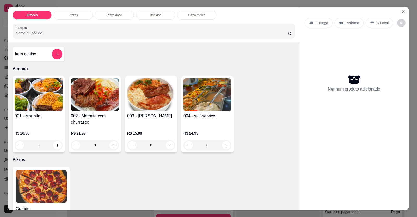
click at [164, 144] on input "0" at bounding box center [150, 145] width 29 height 10
click at [169, 145] on icon "increase-product-quantity" at bounding box center [170, 145] width 3 height 3
type input "1"
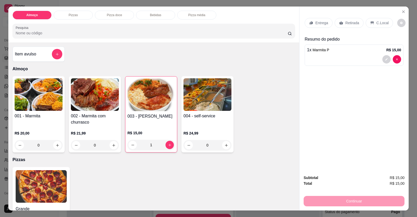
click at [316, 59] on div at bounding box center [354, 59] width 94 height 8
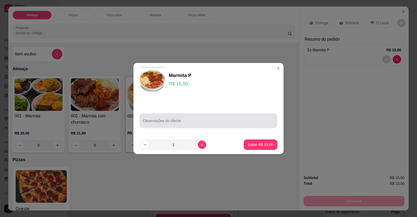
click at [191, 127] on div "Observações do cliente" at bounding box center [209, 121] width 138 height 15
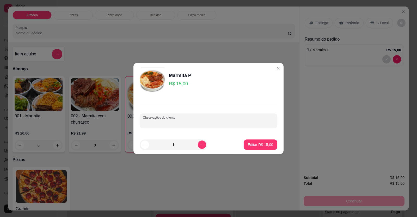
drag, startPoint x: 191, startPoint y: 126, endPoint x: 169, endPoint y: 124, distance: 22.0
paste input "[PERSON_NAME], feijão tropeiro, macarrão, churrasco carne e linguiça lasanha"
type input "[PERSON_NAME], feijão tropeiro, macarrão, churrasco carne e linguiça lasanha"
click at [269, 145] on p "Editar R$ 15,00" at bounding box center [260, 144] width 25 height 5
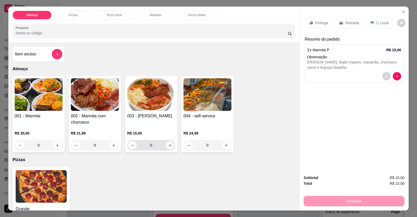
click at [168, 146] on icon "increase-product-quantity" at bounding box center [170, 146] width 4 height 4
type input "1"
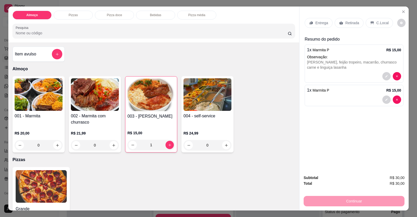
click at [171, 217] on div "Almoço Pizzas Pizza doce Bebidas Pizza média Pesquisa Item avulso Almoço 001 - …" at bounding box center [208, 108] width 417 height 217
click at [309, 95] on div "1 x Marmita P R$ 15,00" at bounding box center [354, 95] width 99 height 21
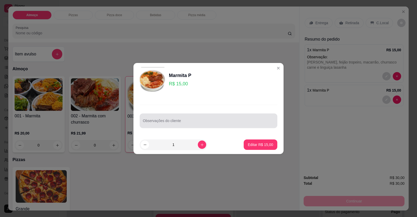
click at [179, 118] on div at bounding box center [208, 121] width 131 height 10
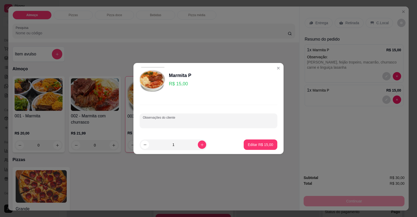
drag, startPoint x: 178, startPoint y: 120, endPoint x: 172, endPoint y: 124, distance: 6.9
paste input "[PERSON_NAME], feijão tropeiro, macarrão, churrasco carne e linguiça lasanha"
type input "[PERSON_NAME], feijão tropeiro, macarrão, churrasco carne e linguiça lasanha"
click at [261, 144] on p "Editar R$ 15,00" at bounding box center [260, 144] width 25 height 5
type input "0"
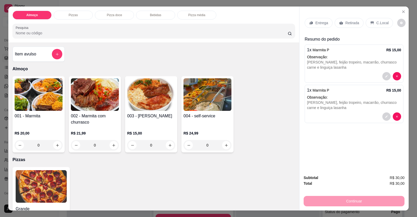
click at [317, 25] on p "Entrega" at bounding box center [321, 22] width 13 height 5
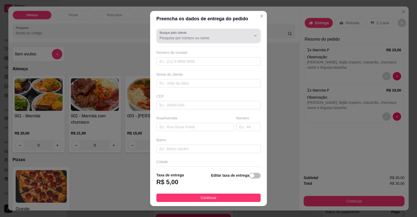
click at [243, 38] on div at bounding box center [251, 36] width 17 height 10
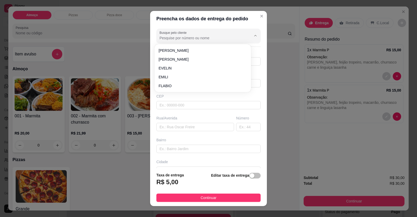
type input "F"
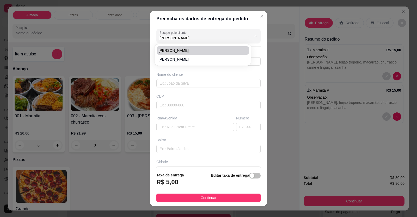
click at [201, 51] on span "[PERSON_NAME]" at bounding box center [200, 50] width 83 height 5
type input "[PERSON_NAME]"
type input "61998444930"
type input "[PERSON_NAME]"
type input "LOCALIZAÇÃO"
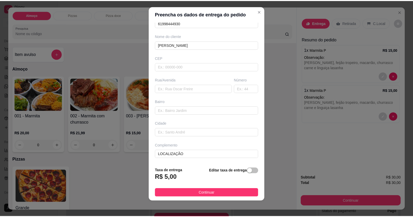
scroll to position [6, 0]
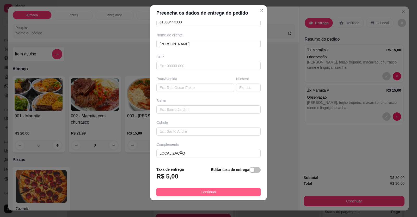
type input "[PERSON_NAME]"
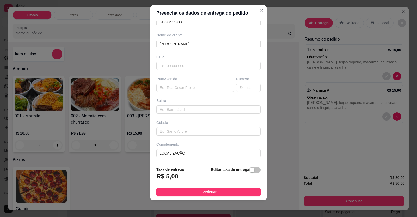
click at [196, 195] on button "Continuar" at bounding box center [208, 192] width 104 height 8
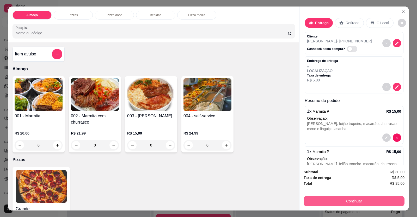
click at [334, 200] on button "Continuar" at bounding box center [353, 201] width 101 height 10
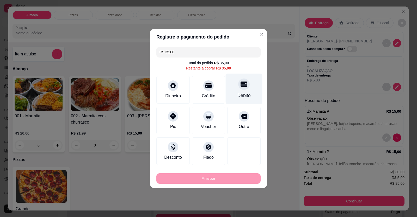
click at [242, 100] on div "Débito" at bounding box center [244, 89] width 37 height 30
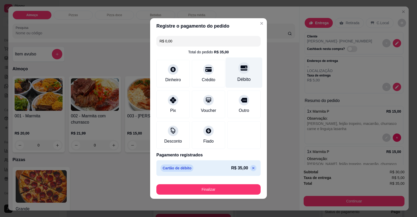
drag, startPoint x: 238, startPoint y: 75, endPoint x: 241, endPoint y: 82, distance: 6.7
click at [239, 75] on div "Débito" at bounding box center [244, 73] width 37 height 30
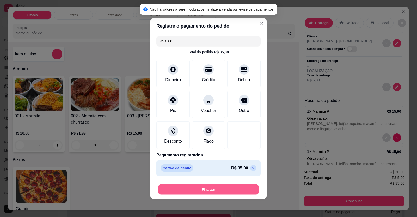
click at [216, 191] on button "Finalizar" at bounding box center [208, 190] width 101 height 10
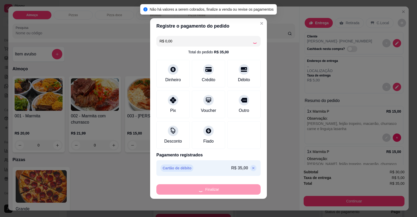
type input "-R$ 35,00"
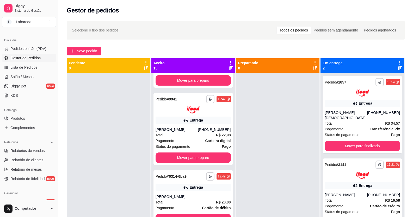
drag, startPoint x: 304, startPoint y: 153, endPoint x: 303, endPoint y: 150, distance: 2.8
click at [304, 152] on div at bounding box center [278, 181] width 84 height 217
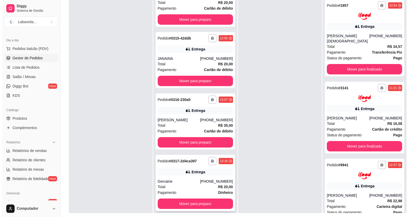
scroll to position [79, 0]
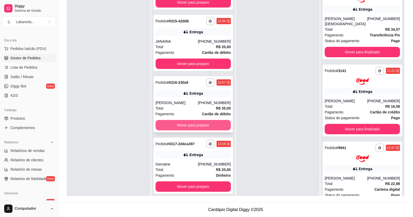
click at [187, 106] on div "Total R$ 35,00" at bounding box center [193, 109] width 75 height 6
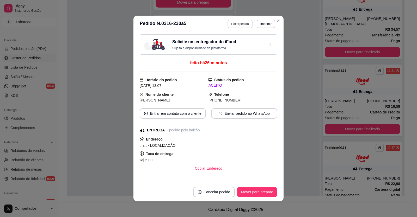
click at [238, 24] on button "Editar pedido" at bounding box center [239, 24] width 25 height 8
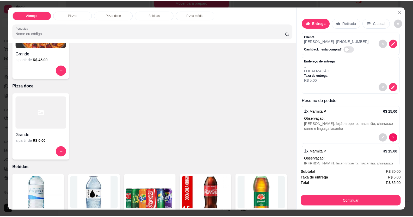
scroll to position [234, 0]
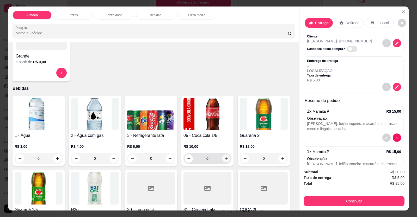
click at [228, 160] on button "increase-product-quantity" at bounding box center [226, 159] width 8 height 8
type input "1"
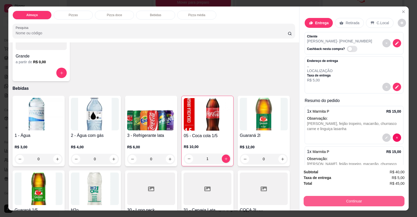
click at [315, 200] on button "Continuar" at bounding box center [353, 201] width 101 height 10
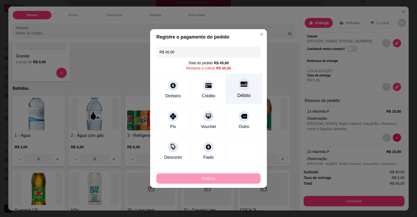
click at [239, 94] on div "Débito" at bounding box center [243, 95] width 13 height 7
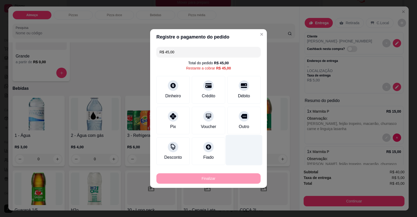
type input "R$ 0,00"
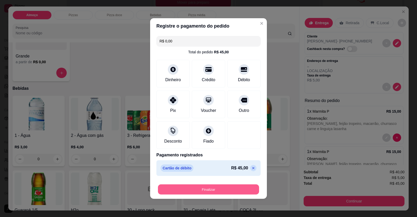
click at [220, 189] on button "Finalizar" at bounding box center [208, 190] width 101 height 10
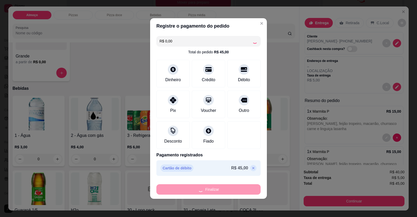
type input "0"
type input "-R$ 45,00"
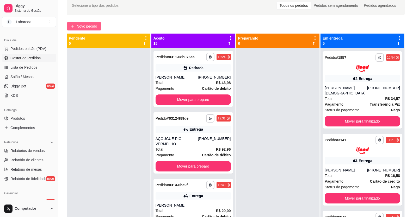
scroll to position [0, 0]
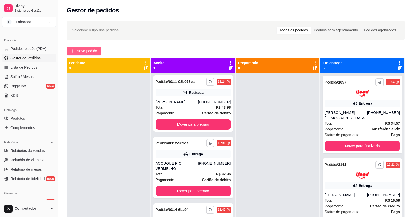
click at [95, 49] on span "Novo pedido" at bounding box center [87, 51] width 21 height 6
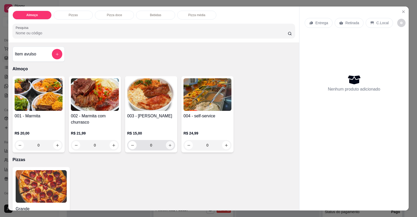
click at [168, 148] on button "increase-product-quantity" at bounding box center [170, 145] width 8 height 8
type input "1"
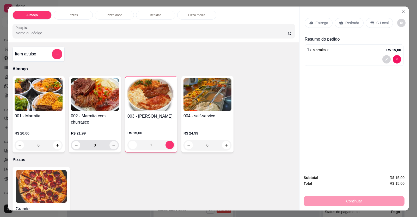
click at [113, 145] on icon "increase-product-quantity" at bounding box center [114, 146] width 4 height 4
type input "1"
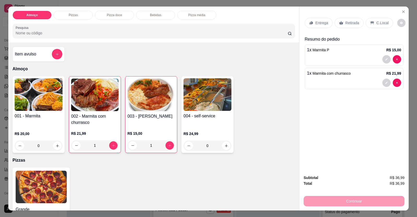
drag, startPoint x: 345, startPoint y: 23, endPoint x: 349, endPoint y: 26, distance: 5.0
click at [345, 23] on p "Retirada" at bounding box center [352, 22] width 14 height 5
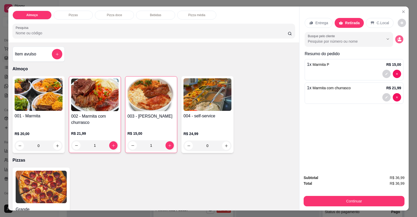
click at [398, 40] on icon "decrease-product-quantity" at bounding box center [400, 41] width 4 height 2
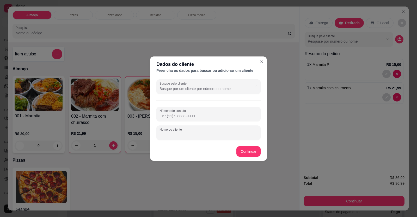
drag, startPoint x: 194, startPoint y: 133, endPoint x: 195, endPoint y: 136, distance: 2.9
click at [195, 135] on input "Nome do cliente" at bounding box center [208, 134] width 98 height 5
type input "[PERSON_NAME]"
drag, startPoint x: 246, startPoint y: 151, endPoint x: 249, endPoint y: 159, distance: 7.8
click at [249, 162] on div "Dados do cliente Preencha os dados para buscar ou adicionar um cliente Busque p…" at bounding box center [208, 108] width 417 height 217
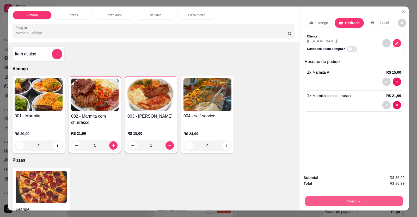
click at [318, 202] on button "Continuar" at bounding box center [354, 201] width 98 height 10
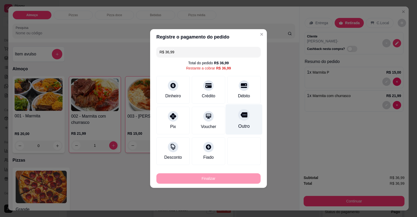
drag, startPoint x: 237, startPoint y: 91, endPoint x: 238, endPoint y: 115, distance: 23.7
click at [237, 93] on div "Débito" at bounding box center [243, 90] width 33 height 28
type input "R$ 0,00"
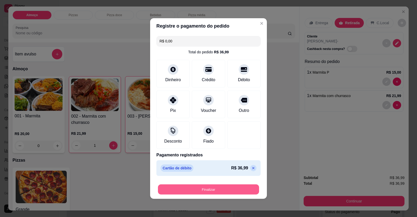
click at [232, 189] on button "Finalizar" at bounding box center [208, 190] width 101 height 10
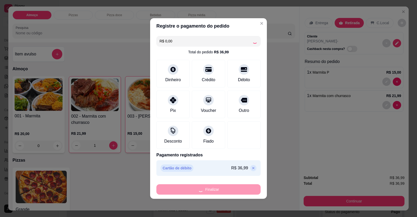
type input "0"
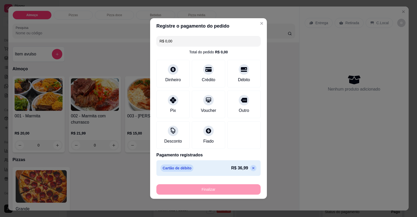
type input "-R$ 36,99"
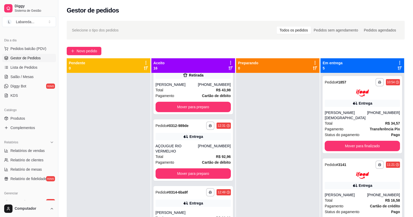
scroll to position [606, 0]
